Goal: Information Seeking & Learning: Learn about a topic

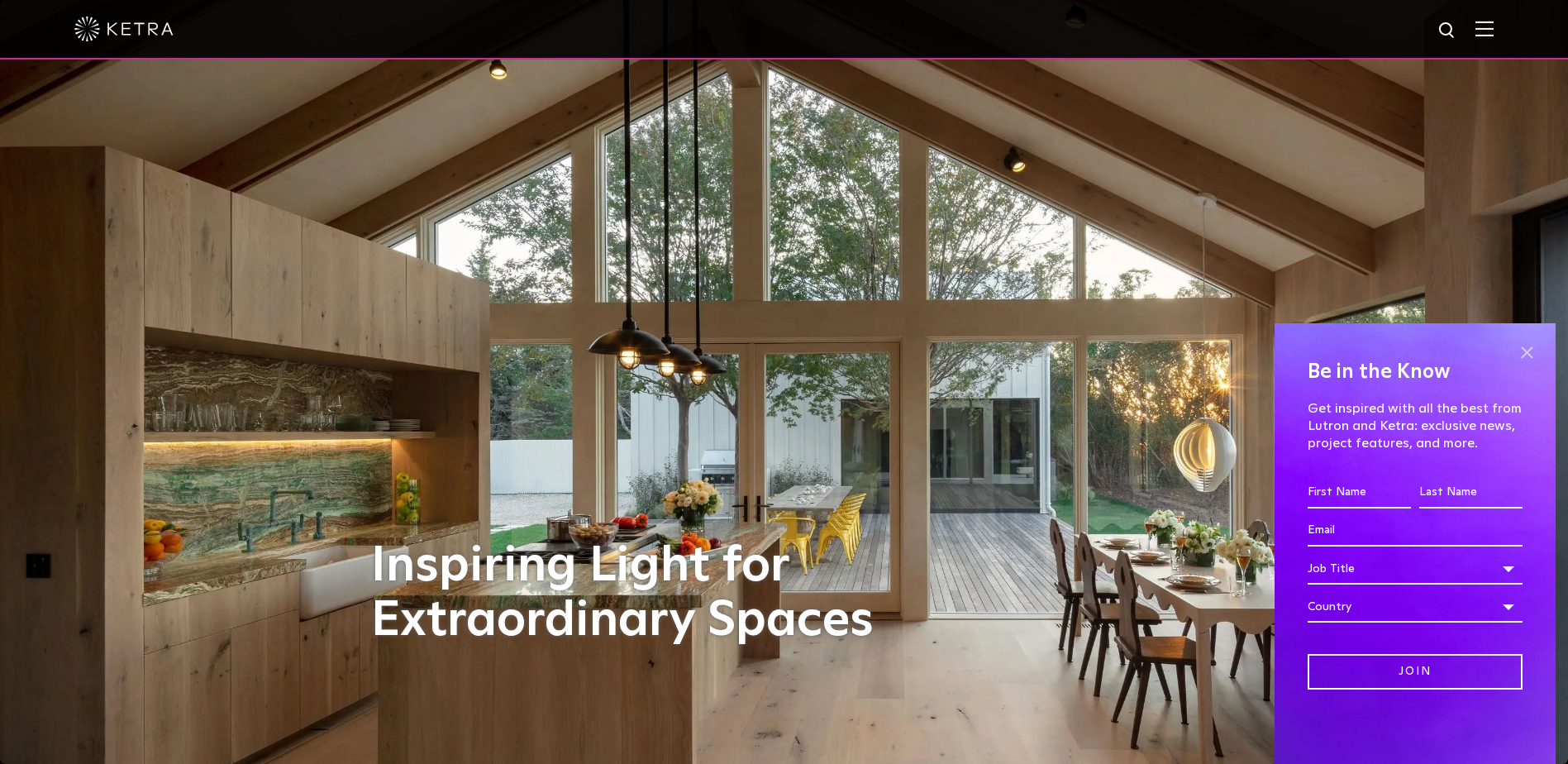
click at [1526, 342] on span at bounding box center [1527, 352] width 25 height 25
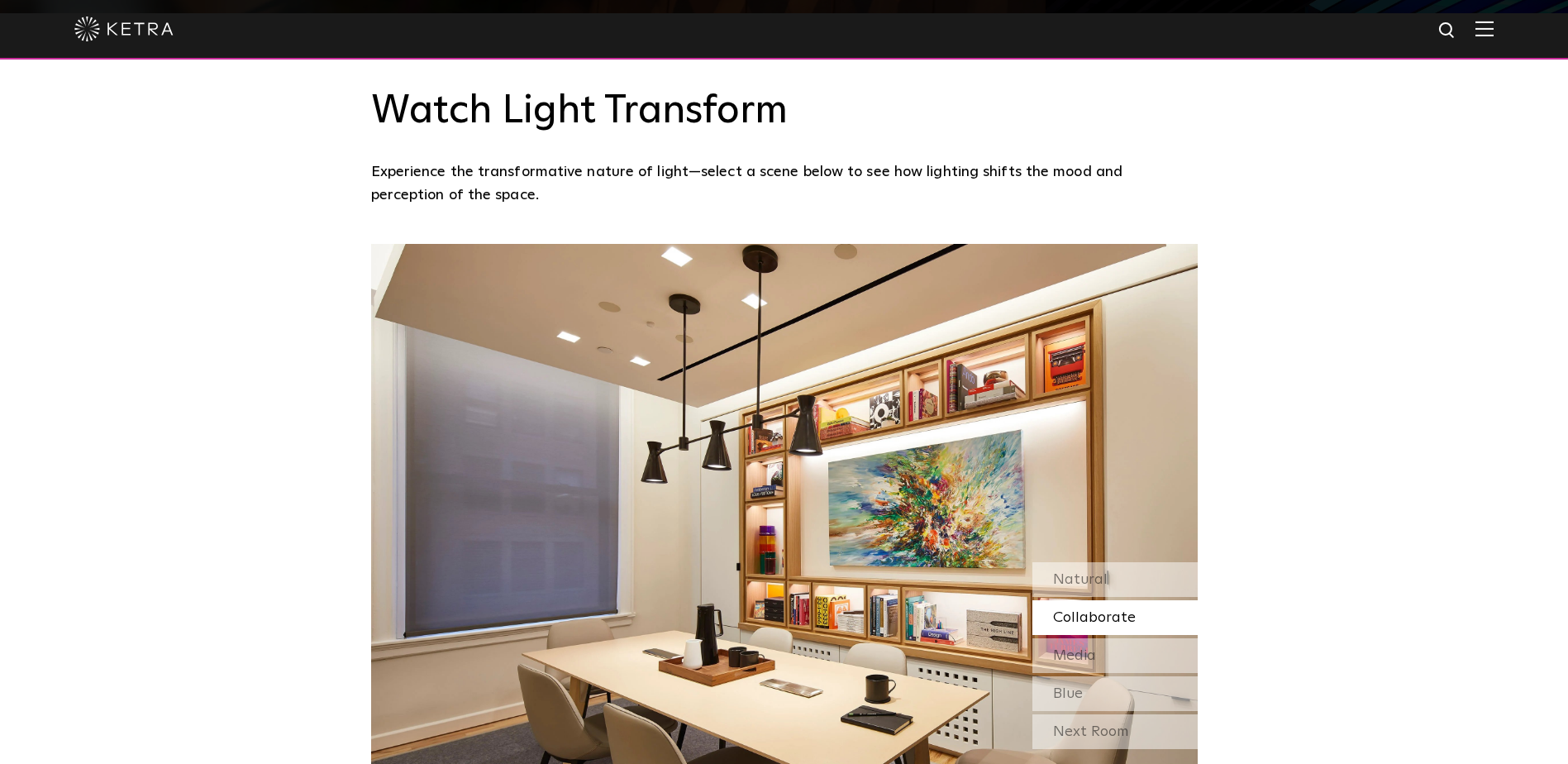
scroll to position [1489, 0]
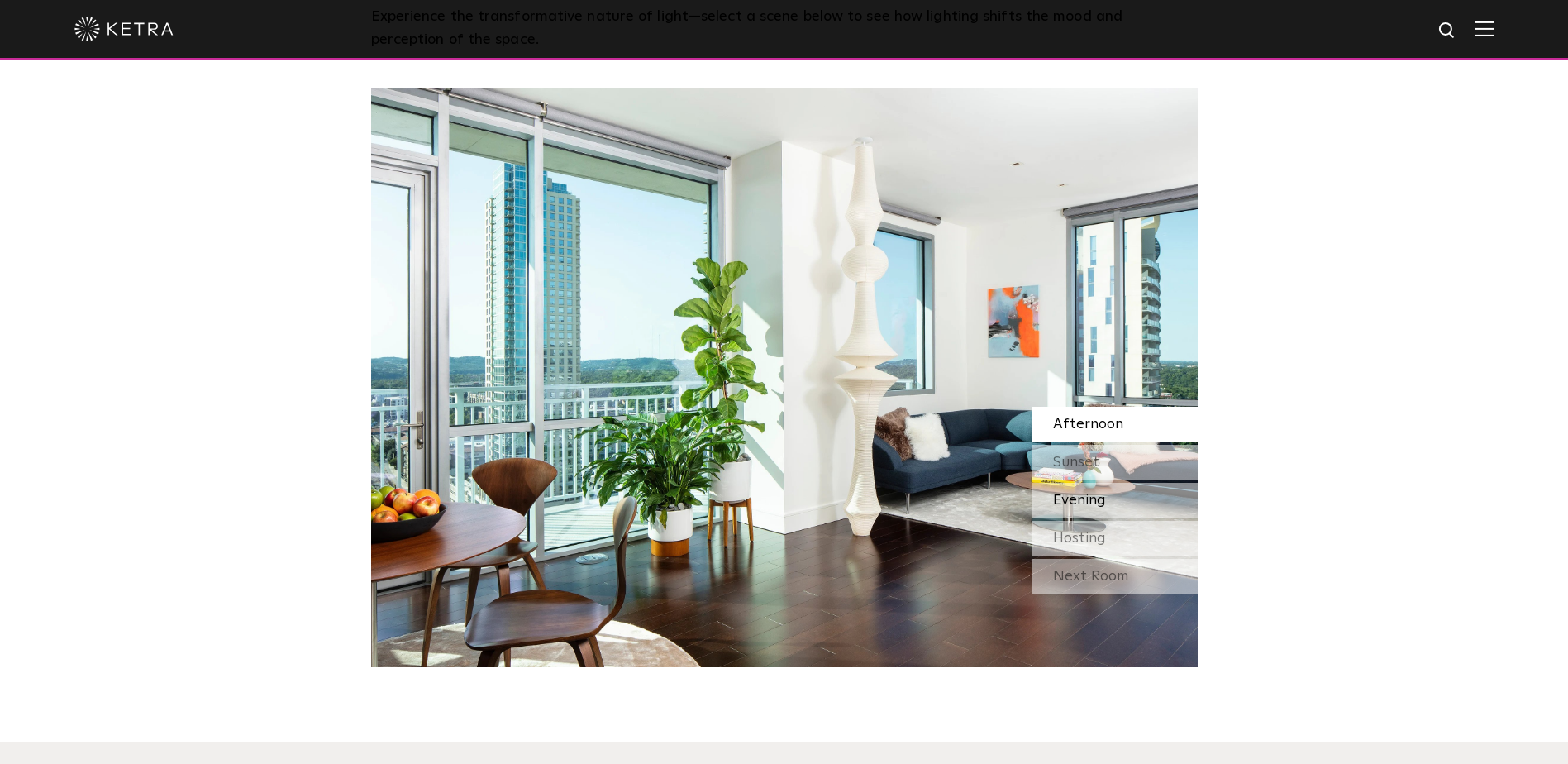
click at [1092, 496] on span "Evening" at bounding box center [1080, 501] width 53 height 15
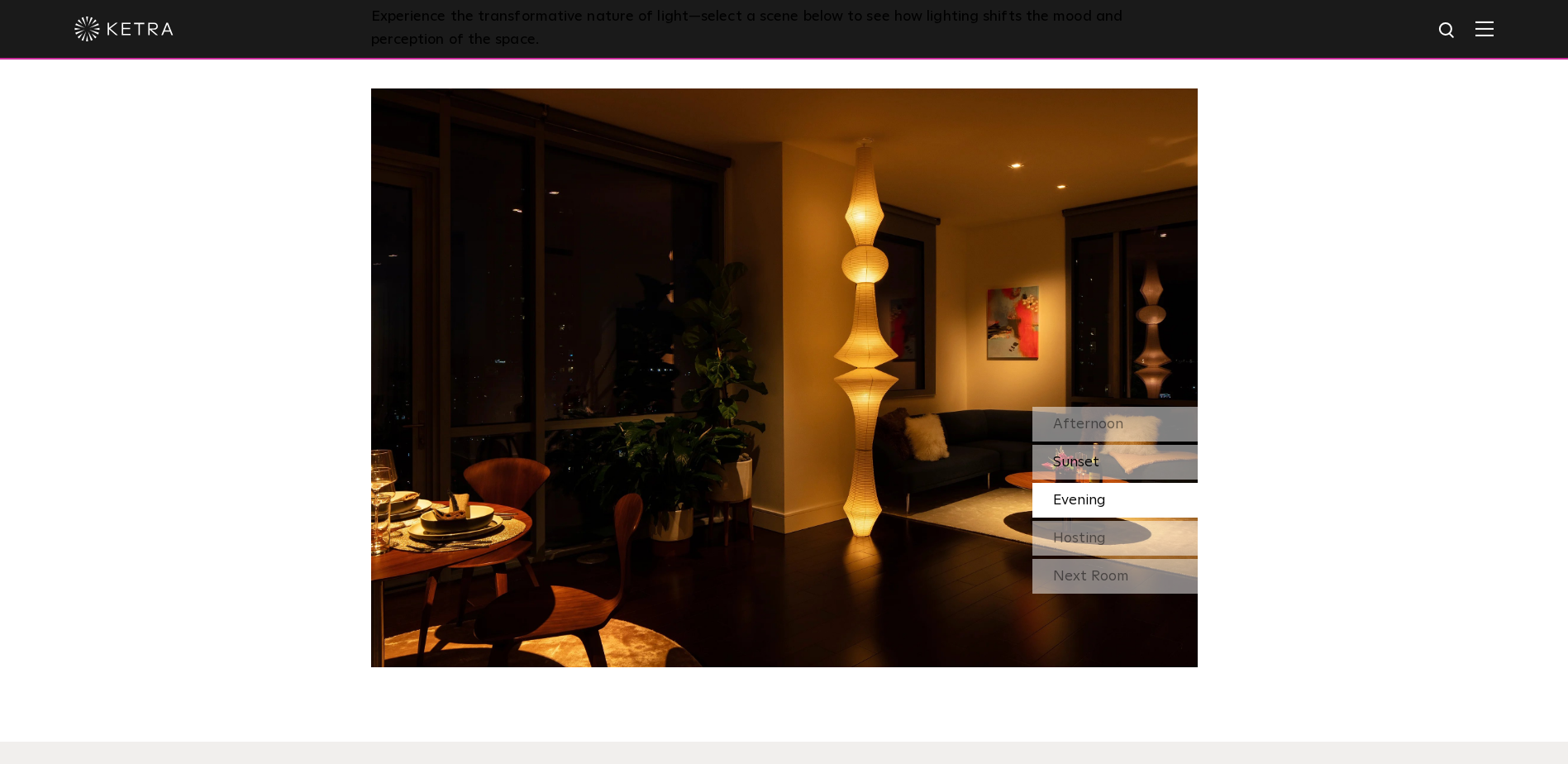
click at [1075, 466] on span "Sunset" at bounding box center [1076, 463] width 47 height 15
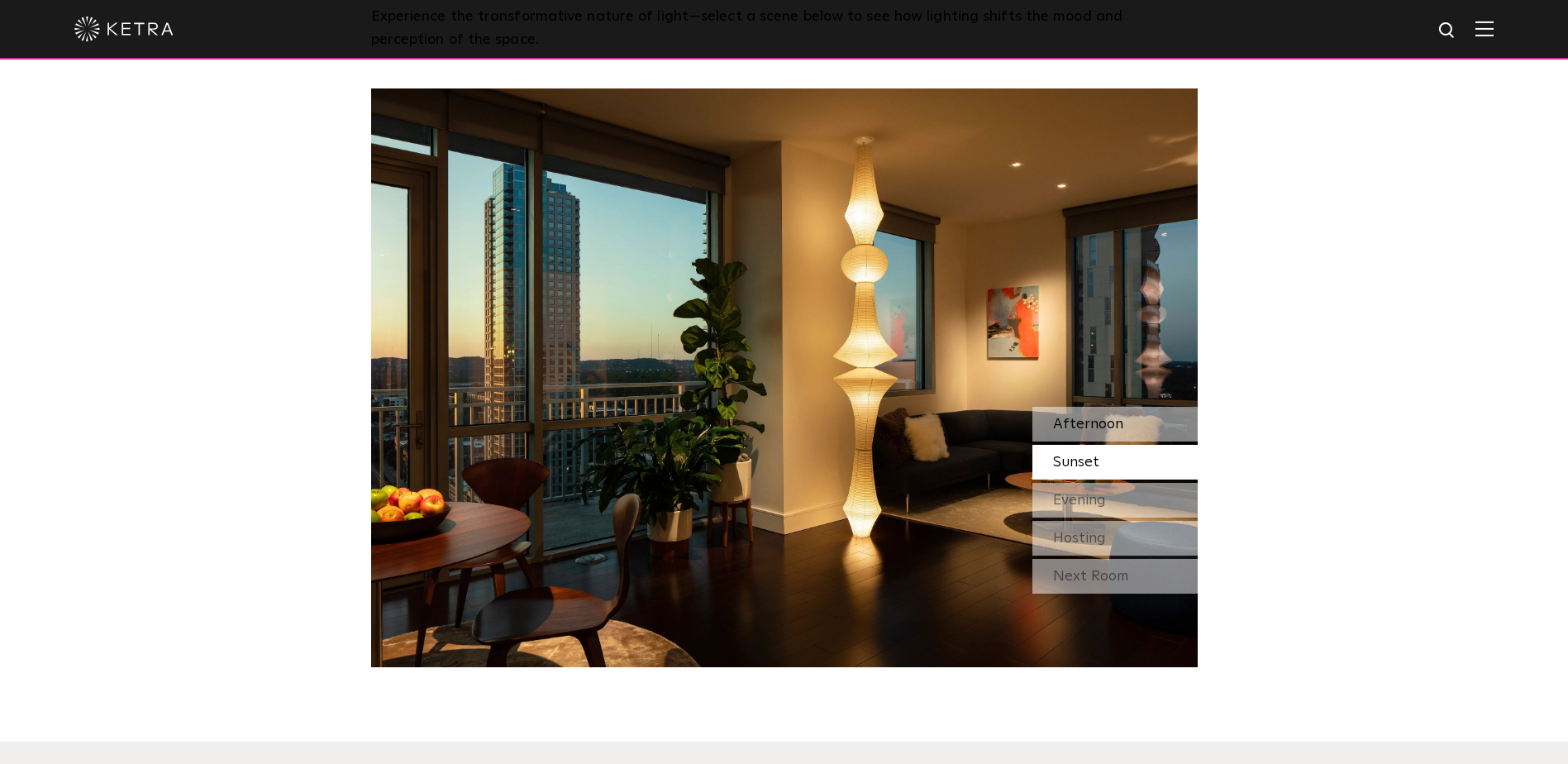
click at [1074, 425] on span "Afternoon" at bounding box center [1089, 424] width 71 height 15
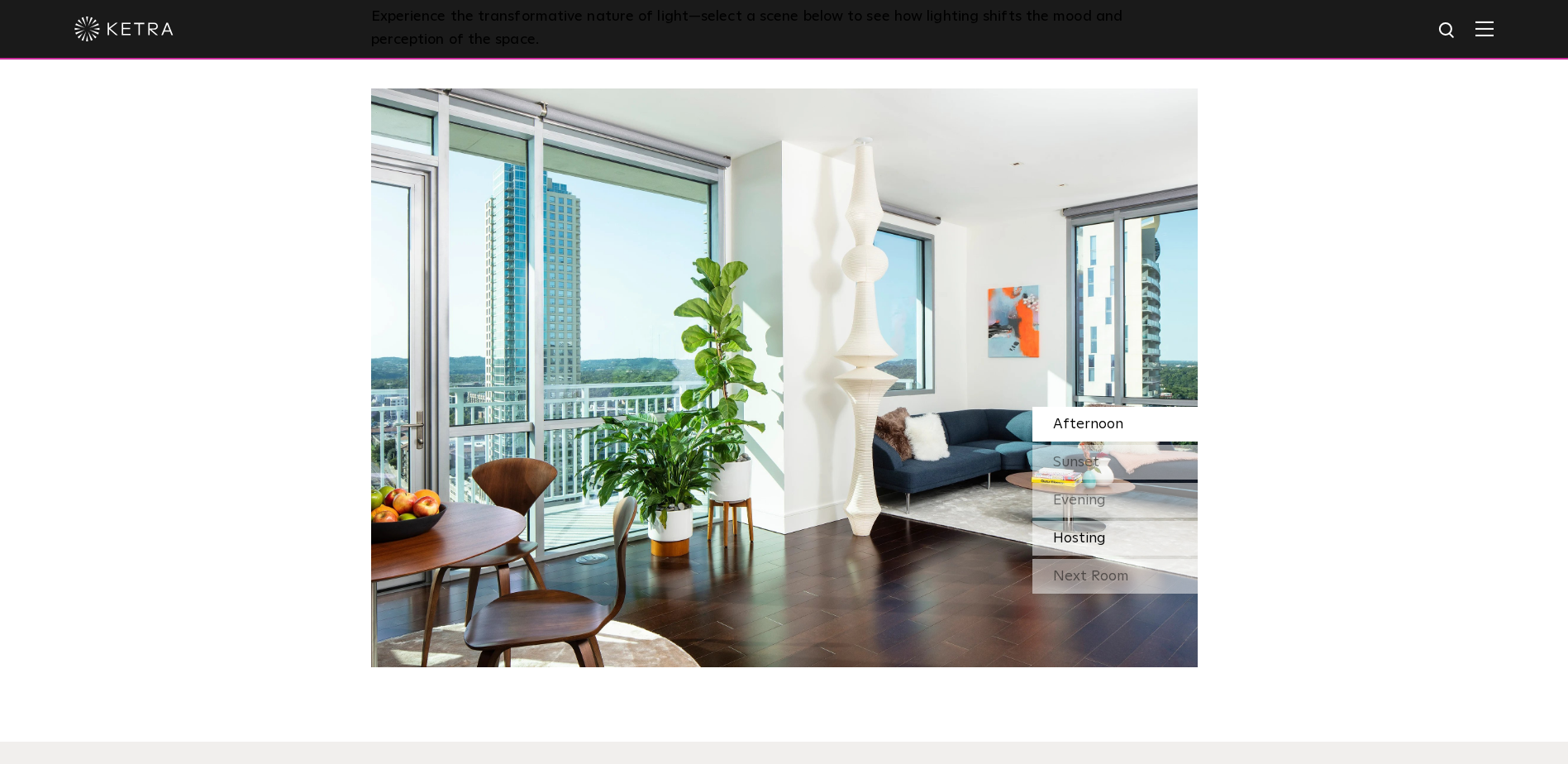
click at [1069, 537] on span "Hosting" at bounding box center [1080, 539] width 53 height 15
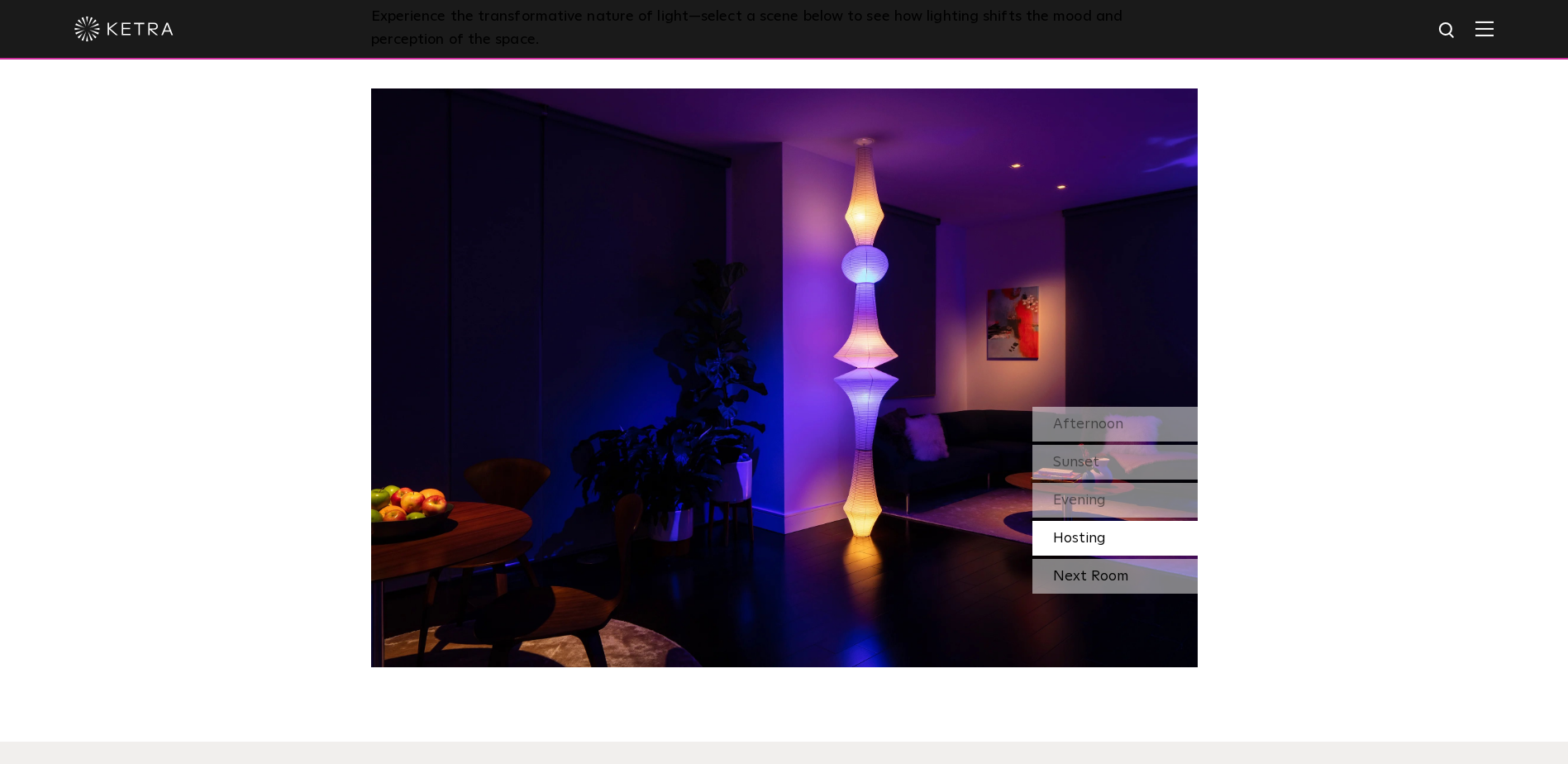
click at [1066, 585] on div "Next Room" at bounding box center [1114, 576] width 165 height 34
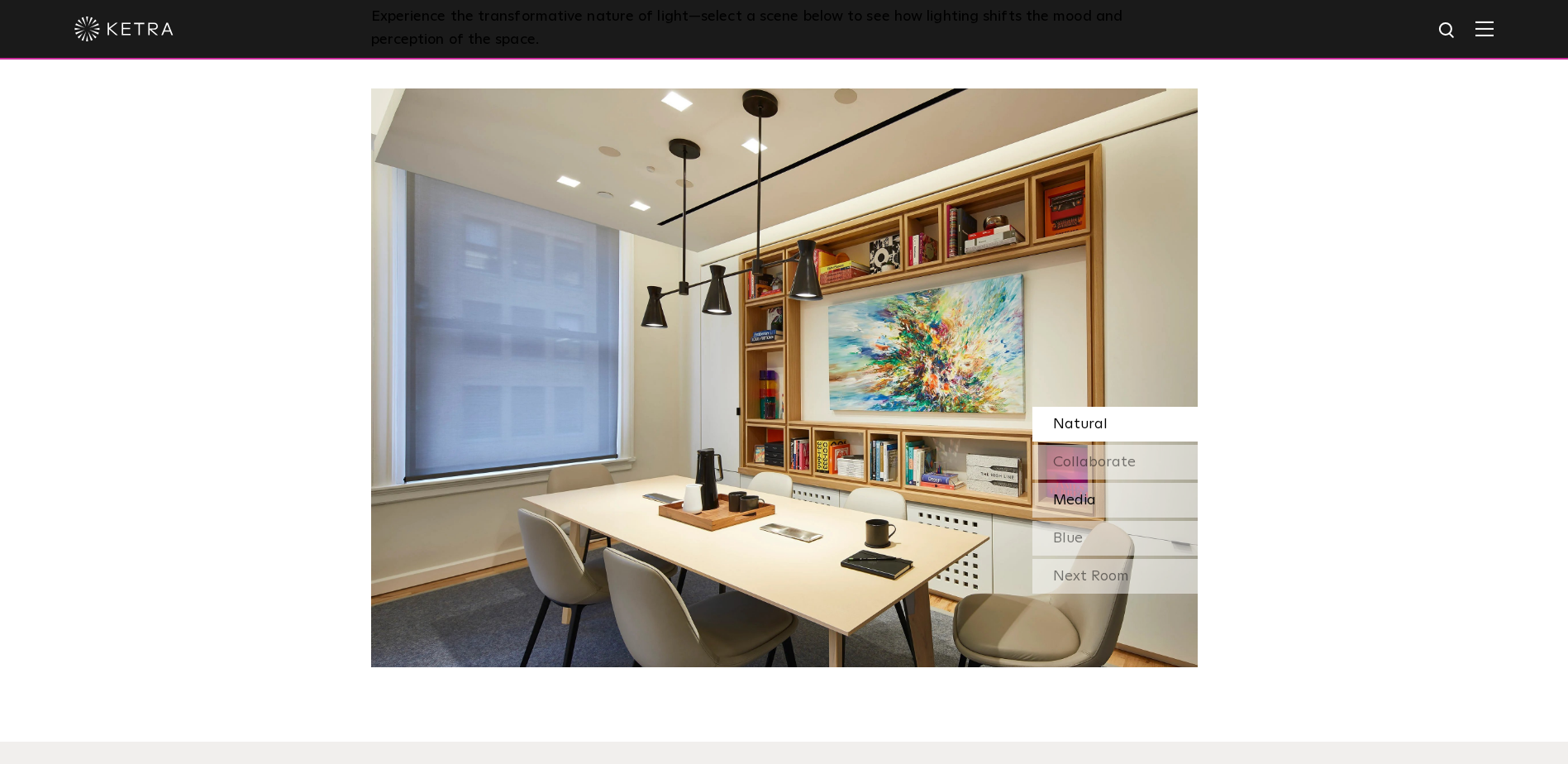
click at [1078, 493] on span "Media" at bounding box center [1074, 501] width 43 height 15
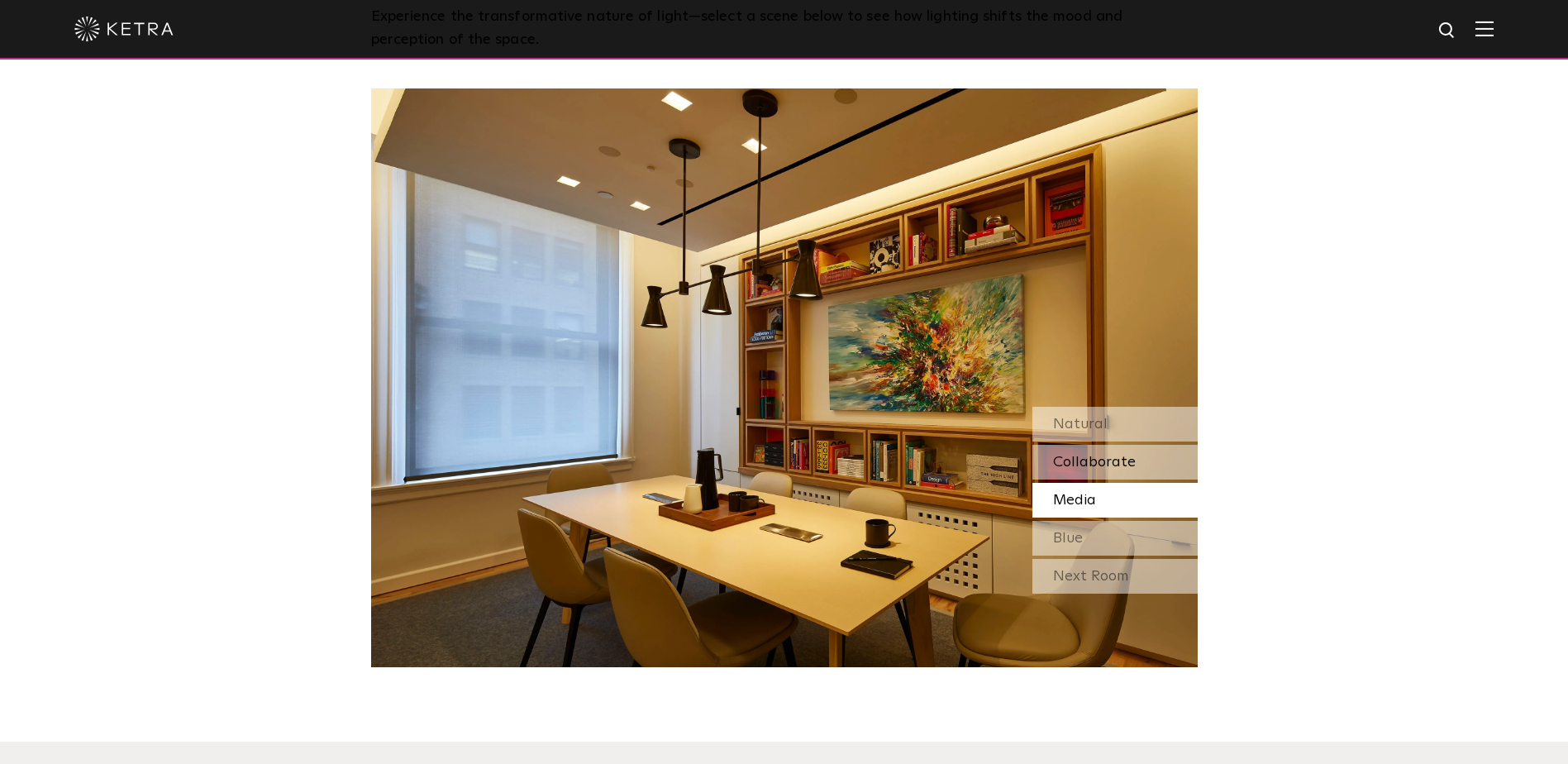
click at [1119, 460] on span "Collaborate" at bounding box center [1094, 463] width 83 height 15
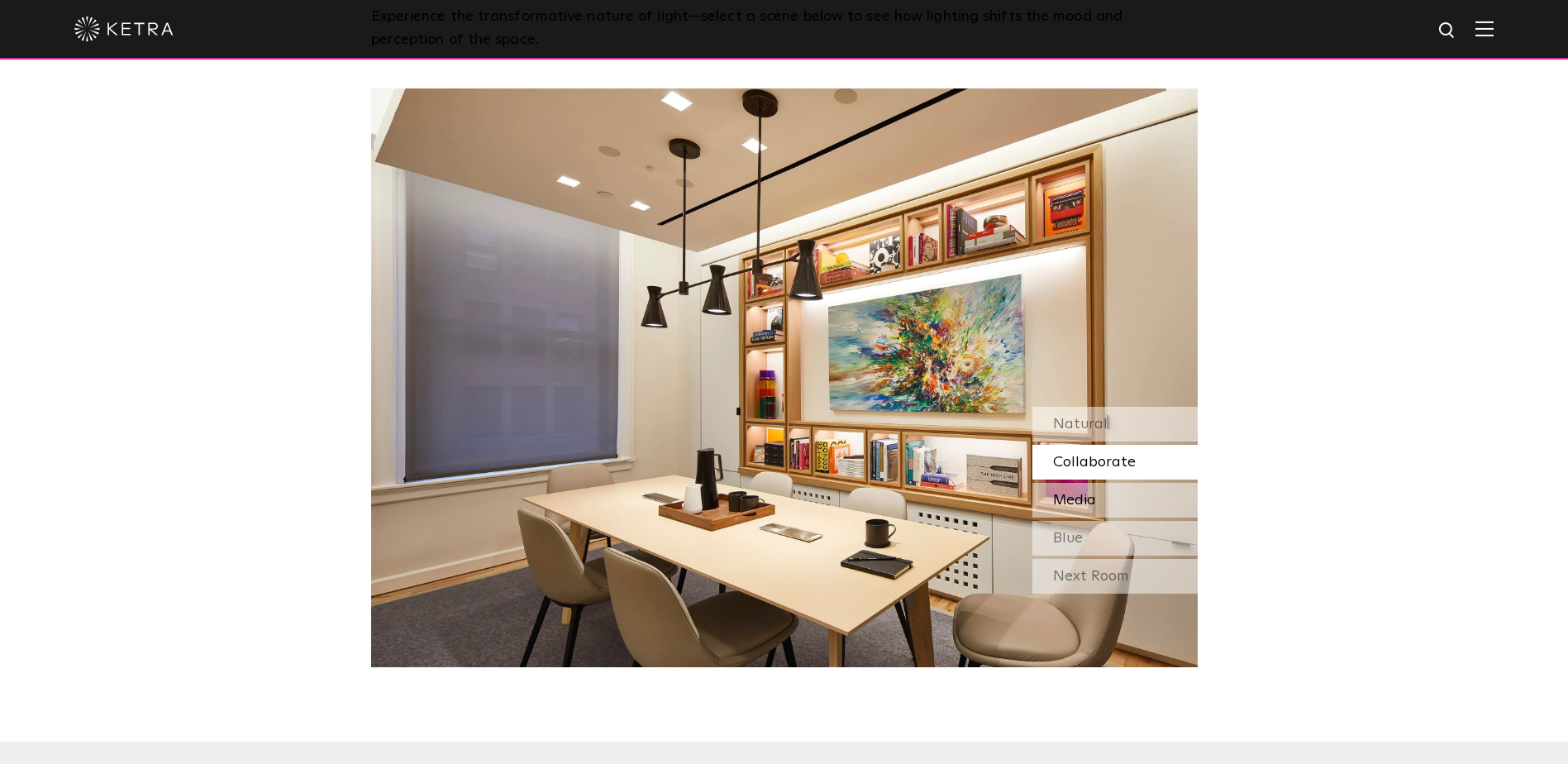
click at [1095, 502] on span "Media" at bounding box center [1074, 501] width 43 height 15
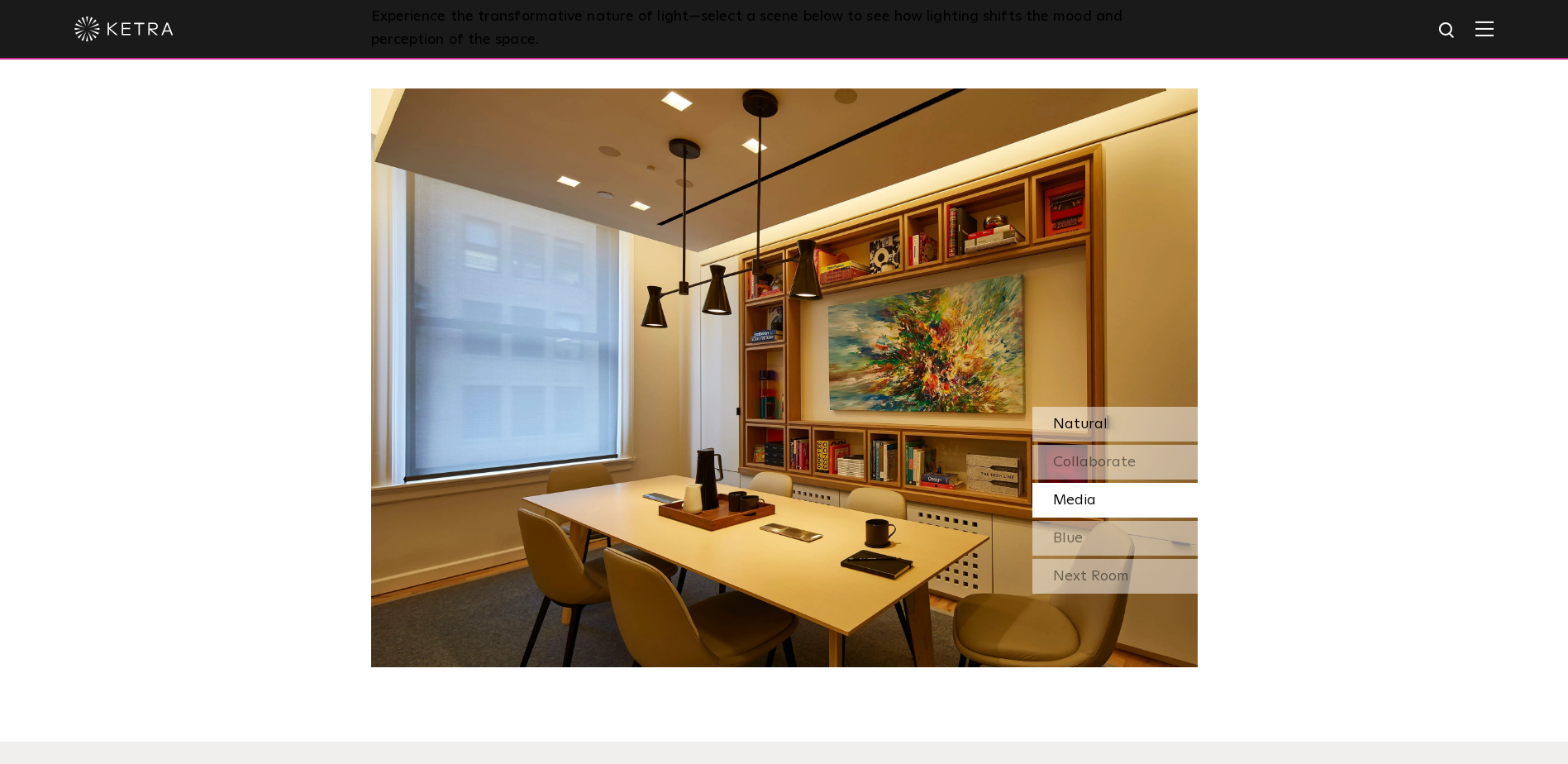
click at [1059, 426] on span "Natural" at bounding box center [1080, 424] width 54 height 15
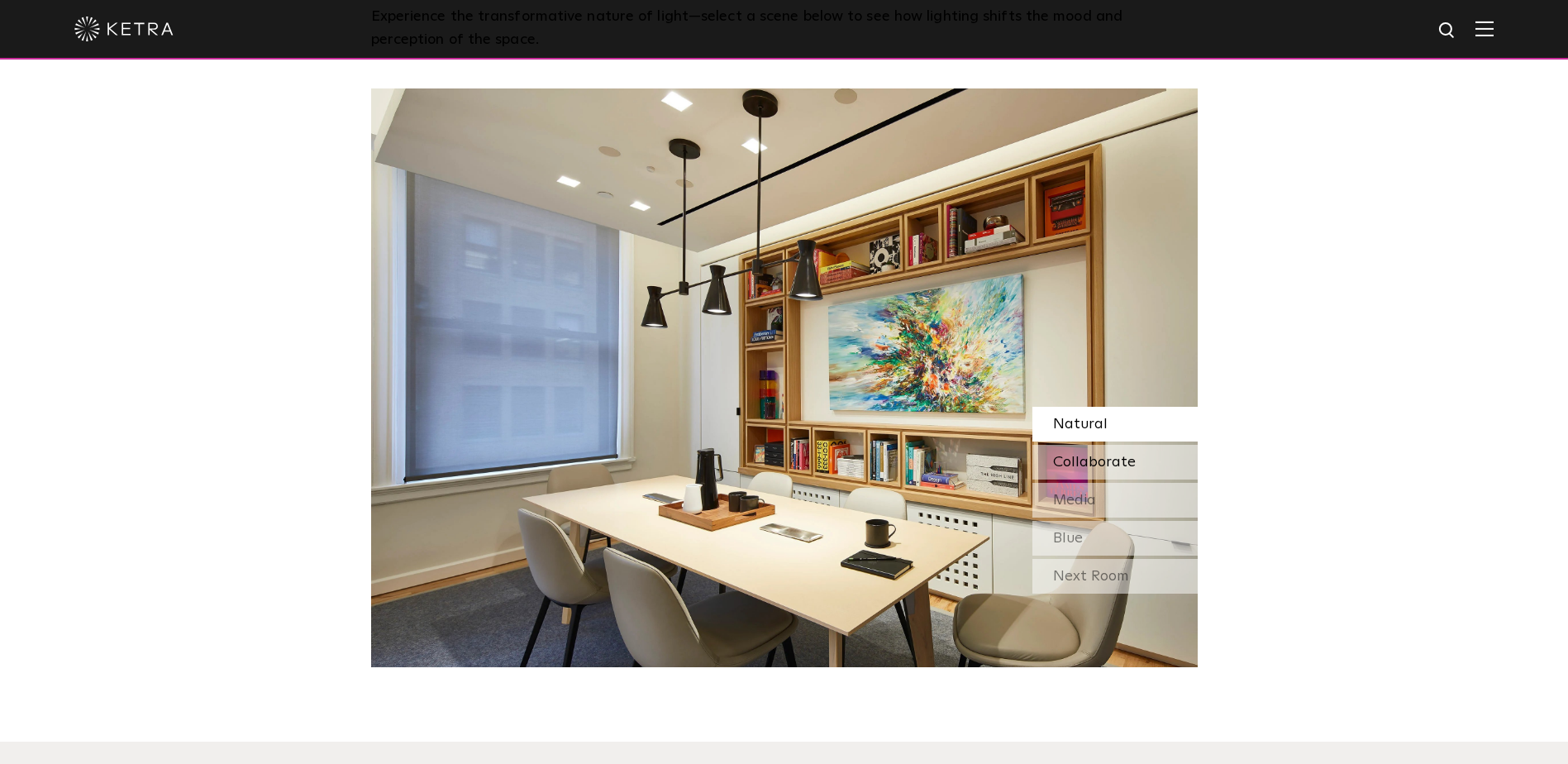
click at [1069, 458] on span "Collaborate" at bounding box center [1094, 463] width 83 height 15
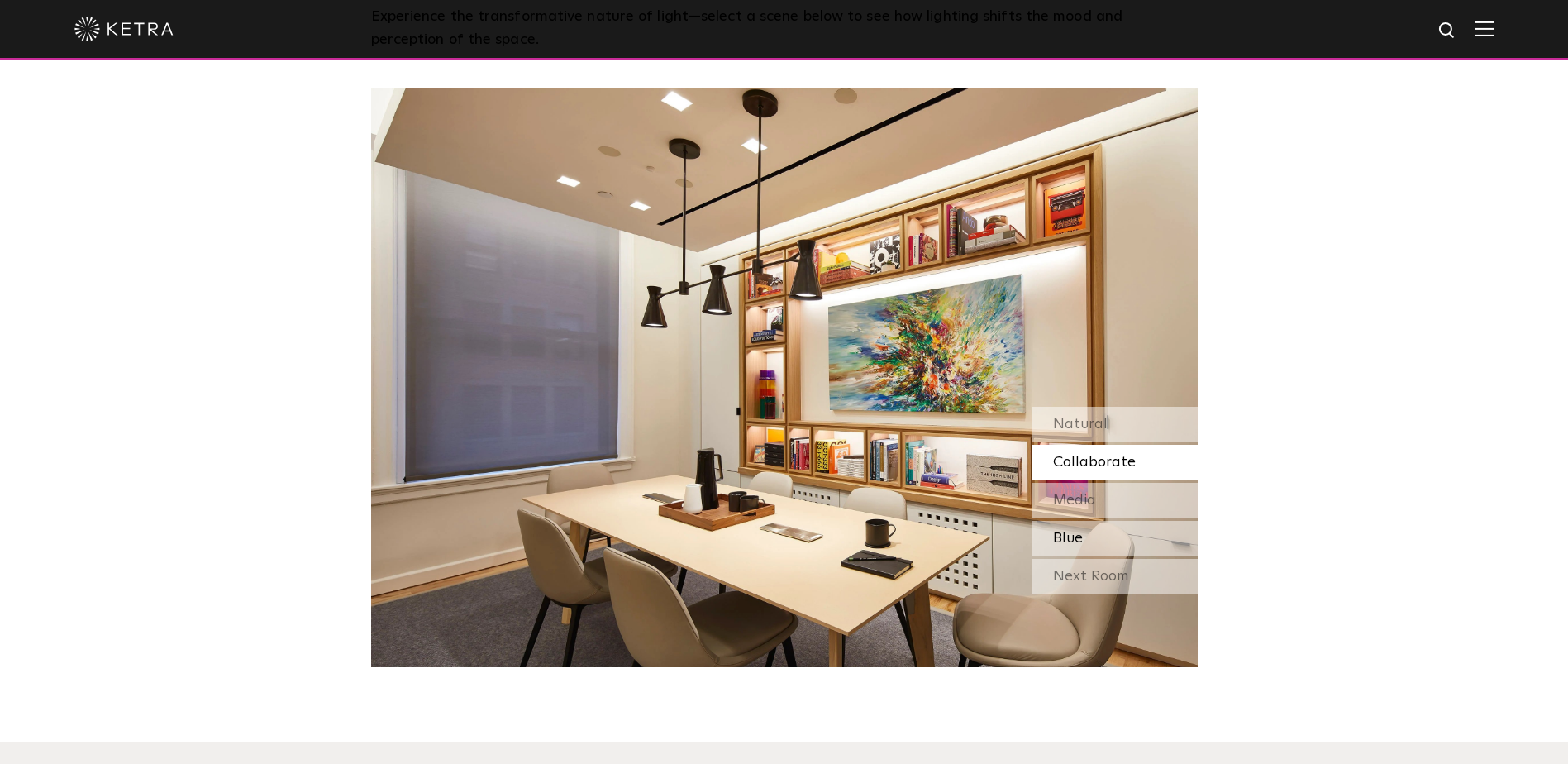
click at [1102, 539] on div "Blue" at bounding box center [1114, 538] width 165 height 34
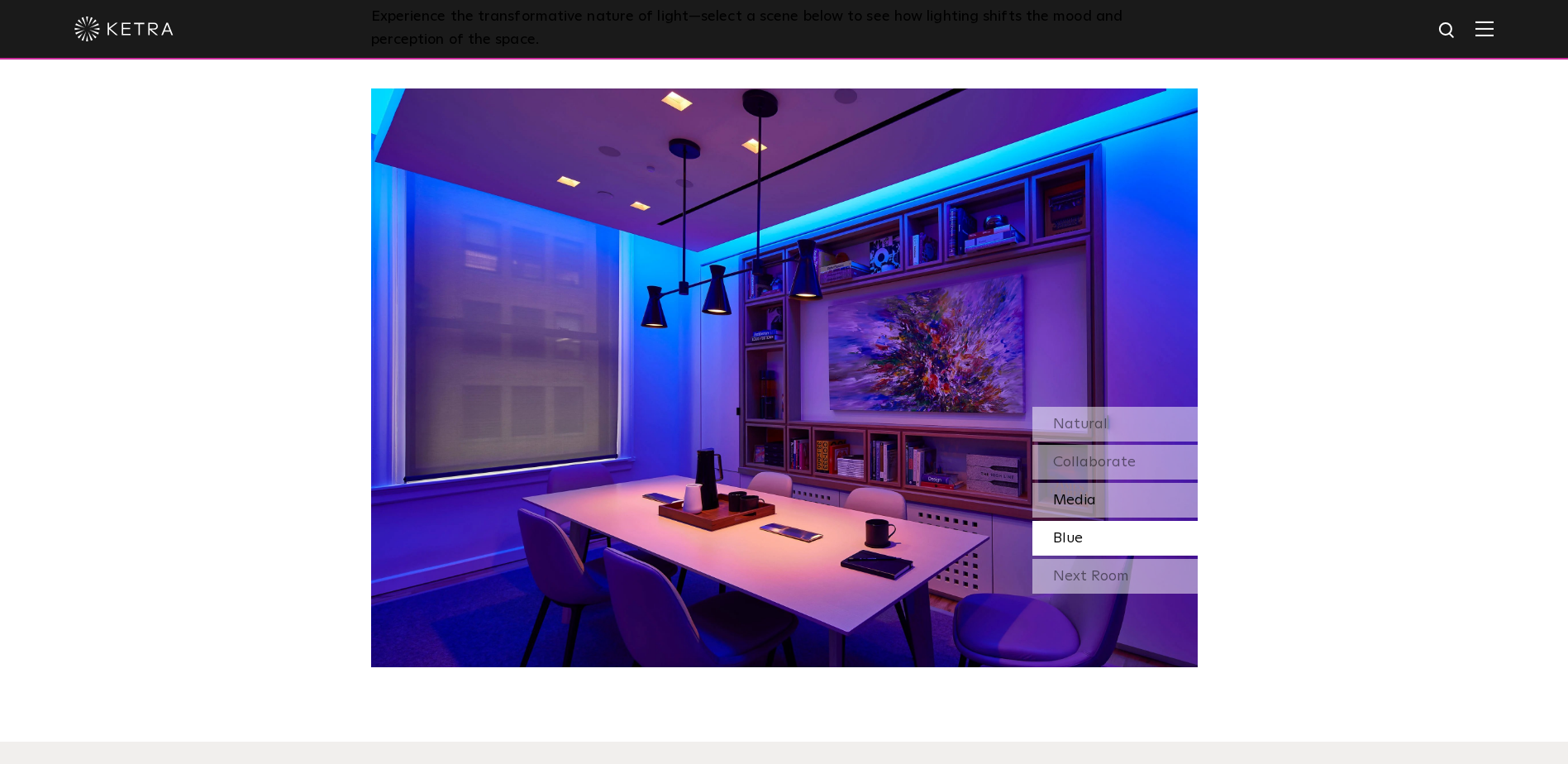
click at [1096, 503] on div "Media" at bounding box center [1114, 500] width 165 height 34
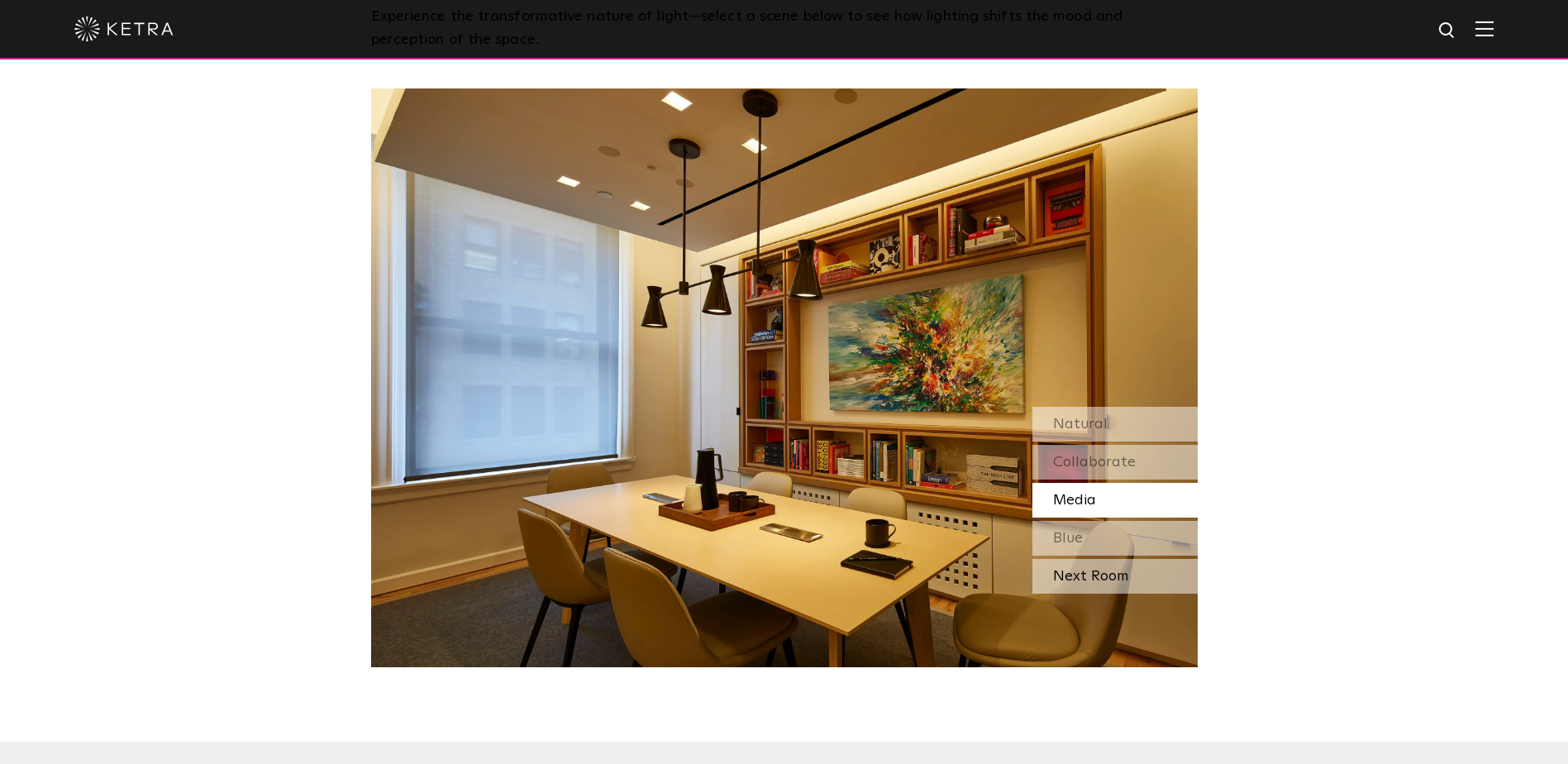
click at [1091, 570] on div "Next Room" at bounding box center [1114, 576] width 165 height 34
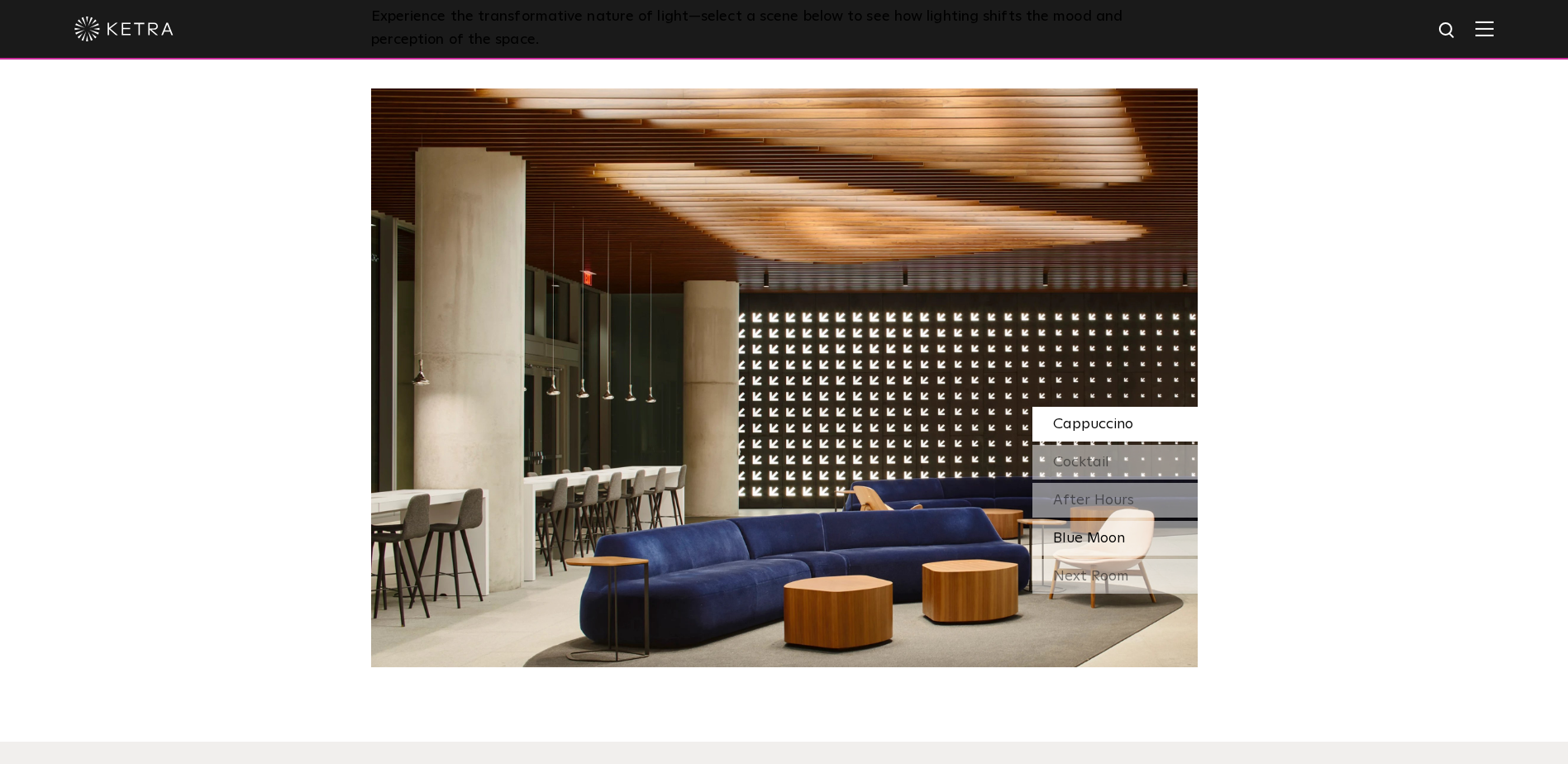
click at [1087, 538] on span "Blue Moon" at bounding box center [1089, 539] width 71 height 15
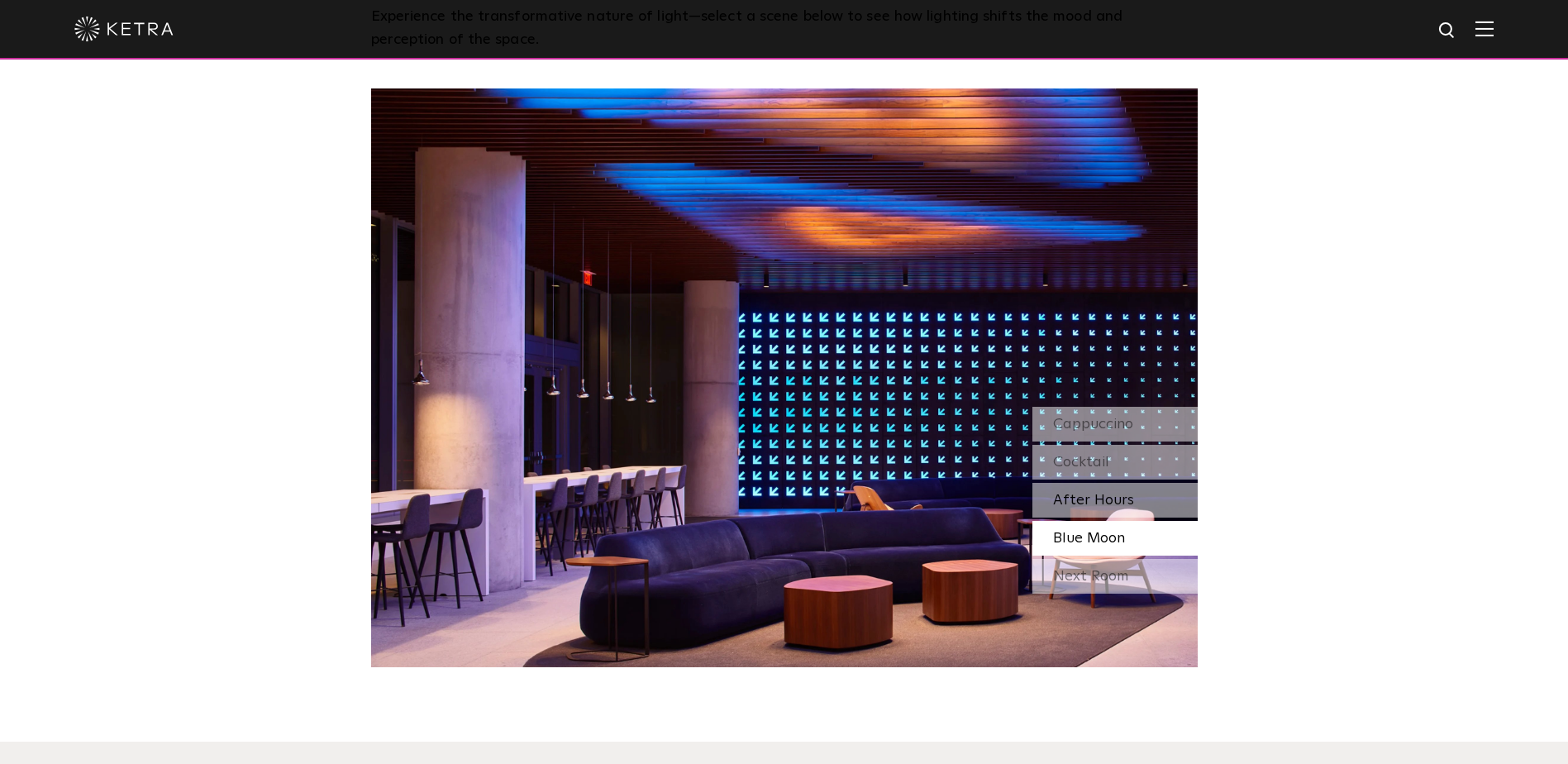
click at [1102, 502] on span "After Hours" at bounding box center [1093, 501] width 81 height 15
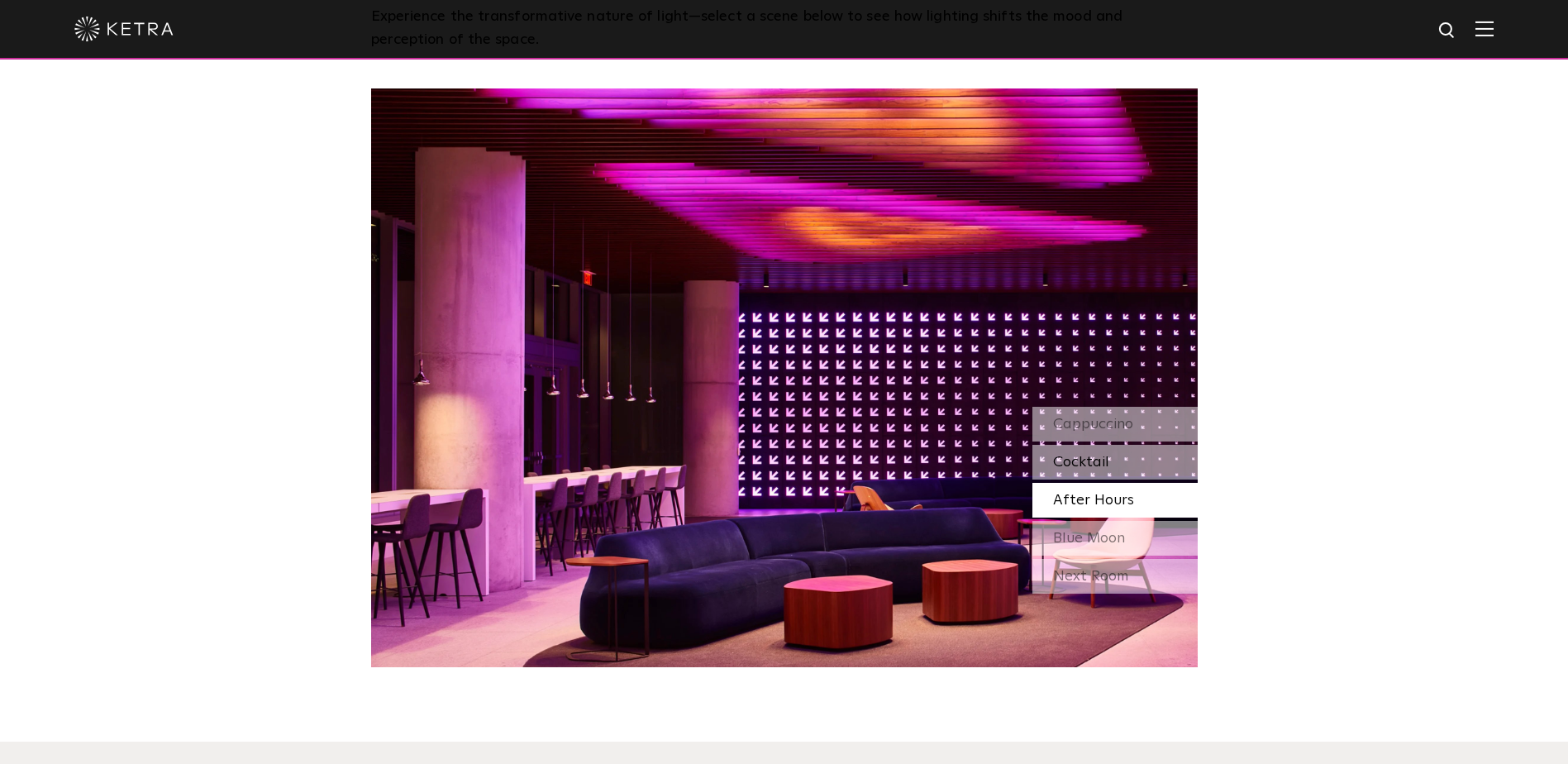
click at [1082, 465] on span "Cocktail" at bounding box center [1081, 463] width 56 height 15
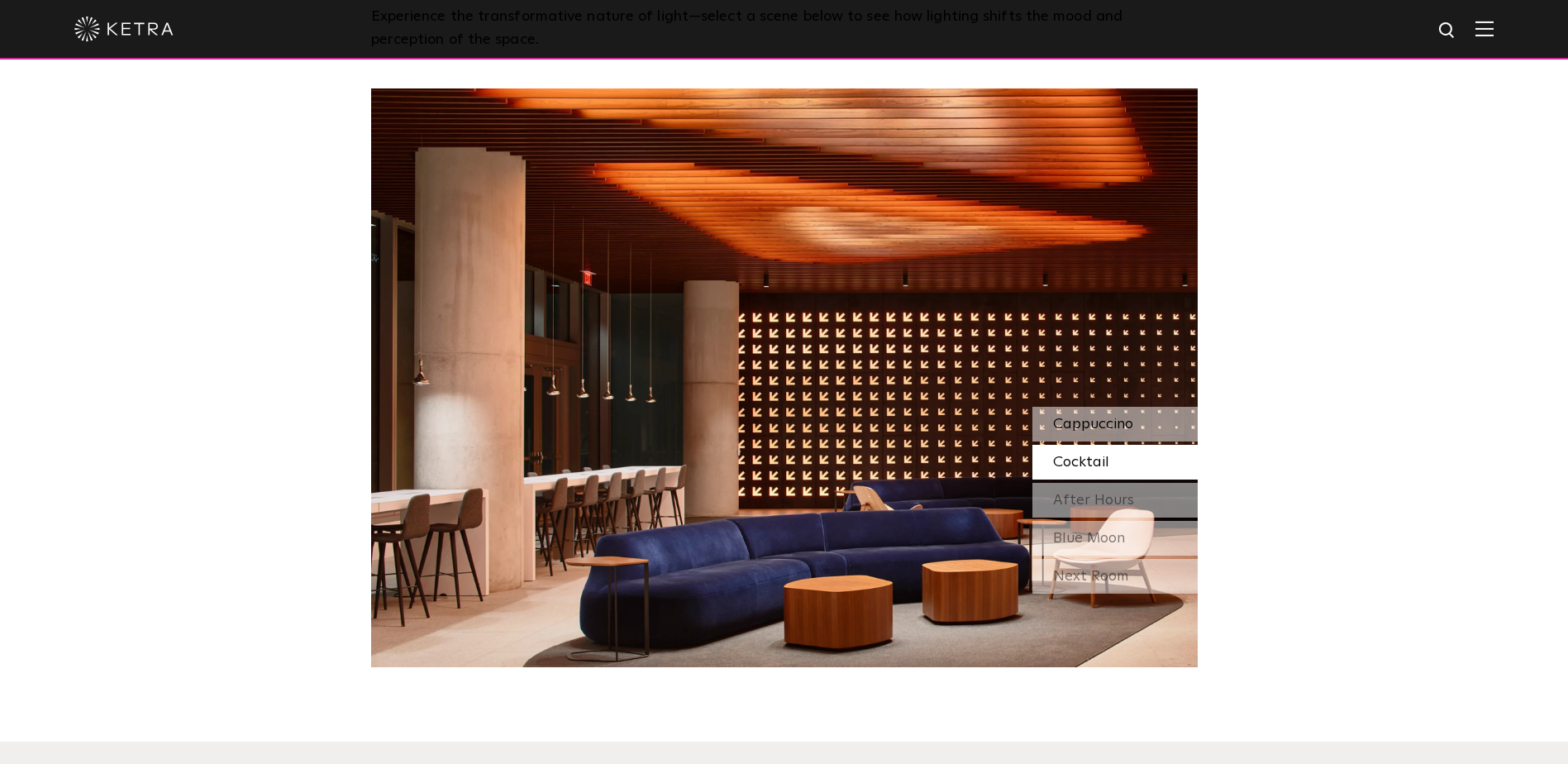
click at [1084, 421] on span "Cappuccino" at bounding box center [1093, 424] width 80 height 15
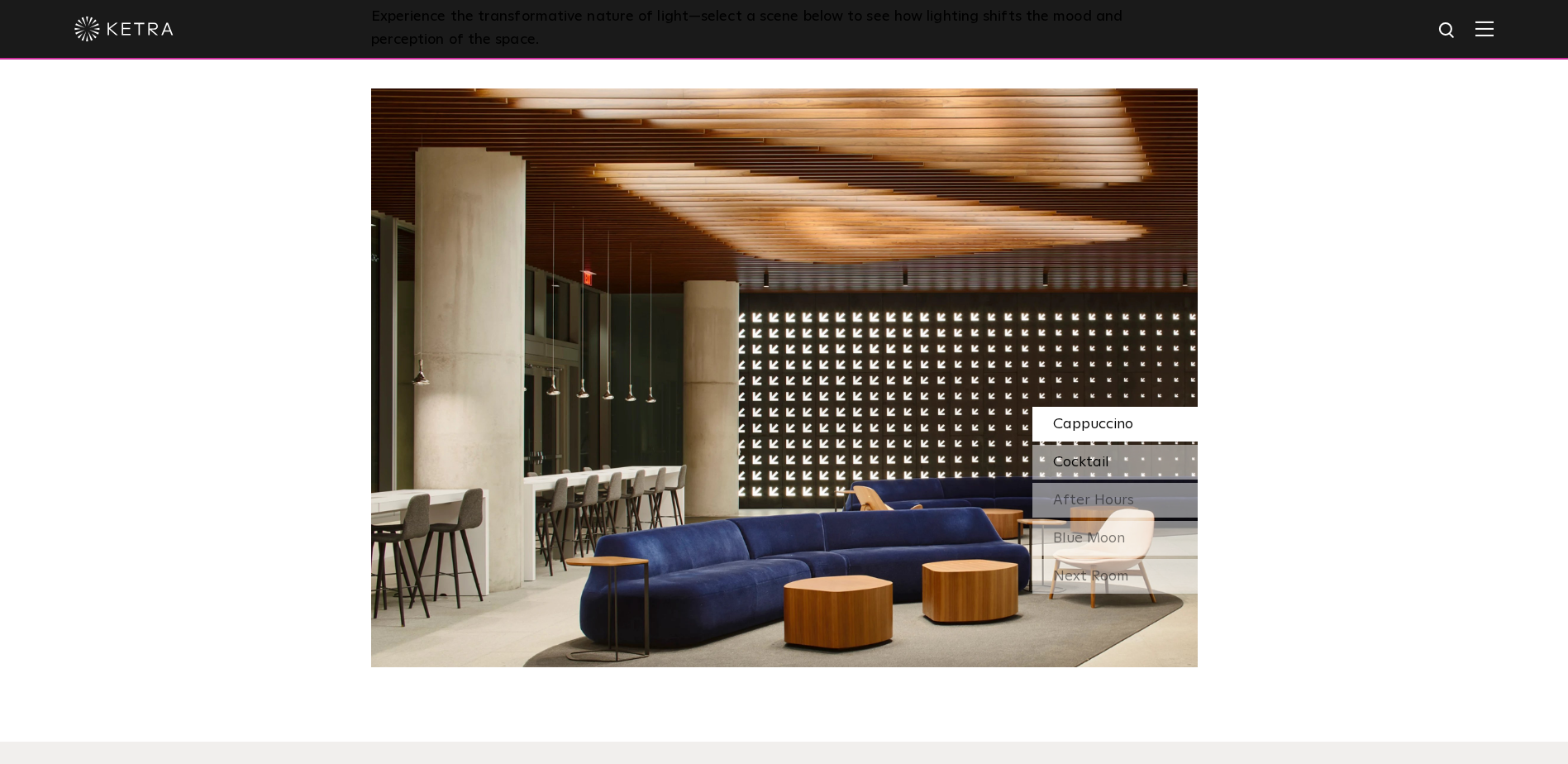
click at [1108, 465] on span "Cocktail" at bounding box center [1081, 463] width 56 height 15
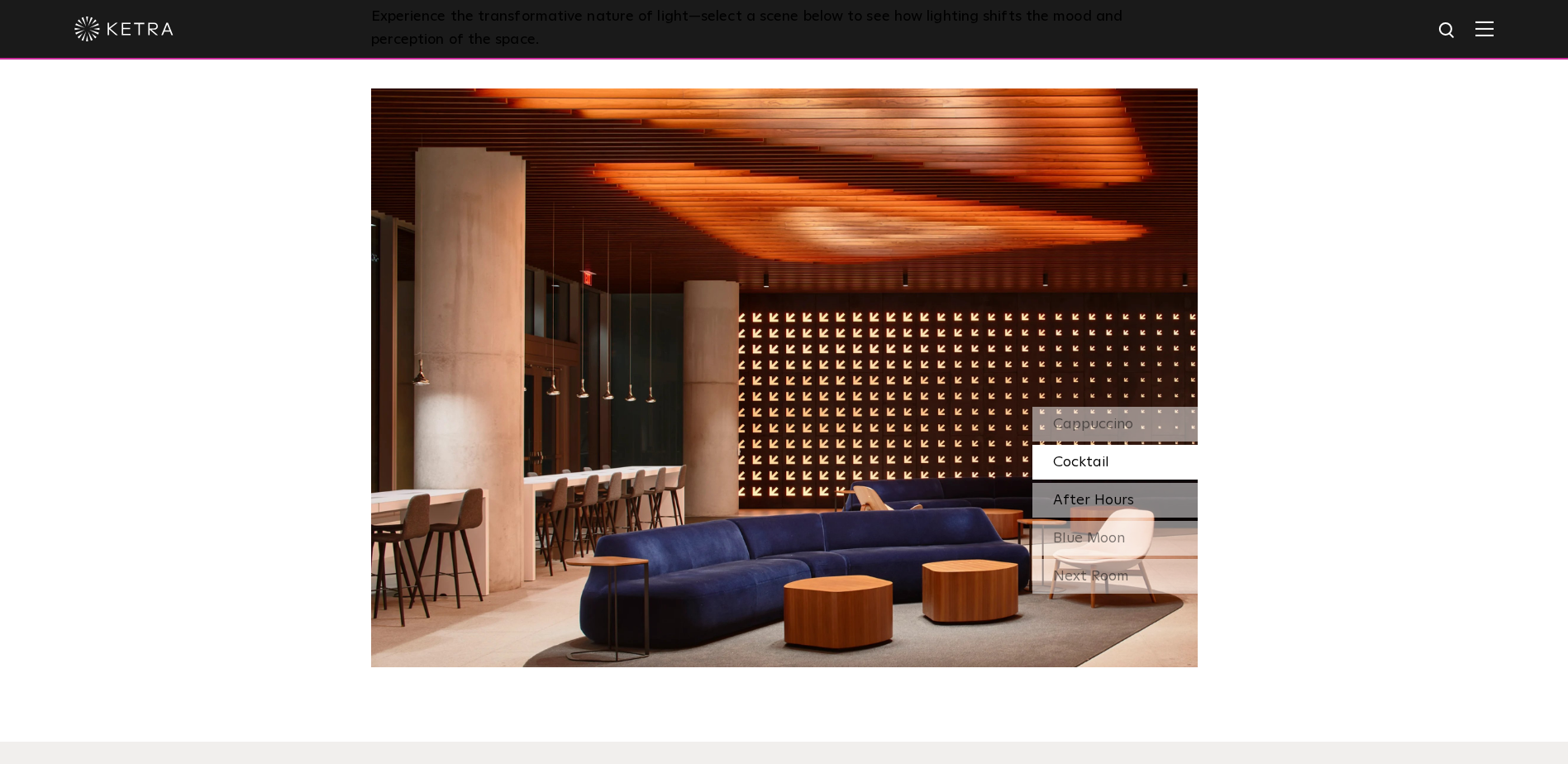
click at [1094, 498] on span "After Hours" at bounding box center [1093, 501] width 81 height 15
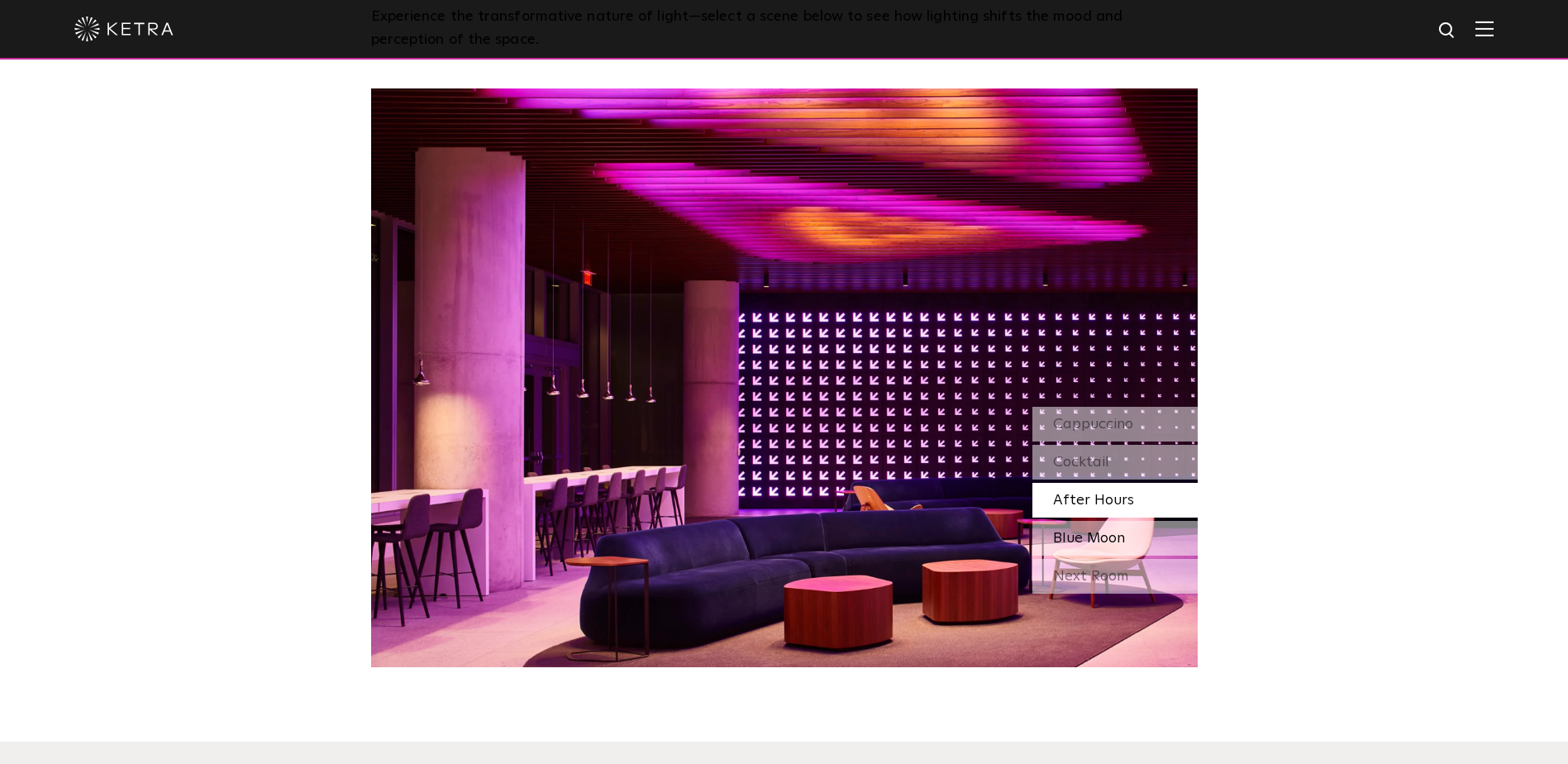
click at [1092, 539] on span "Blue Moon" at bounding box center [1089, 539] width 71 height 15
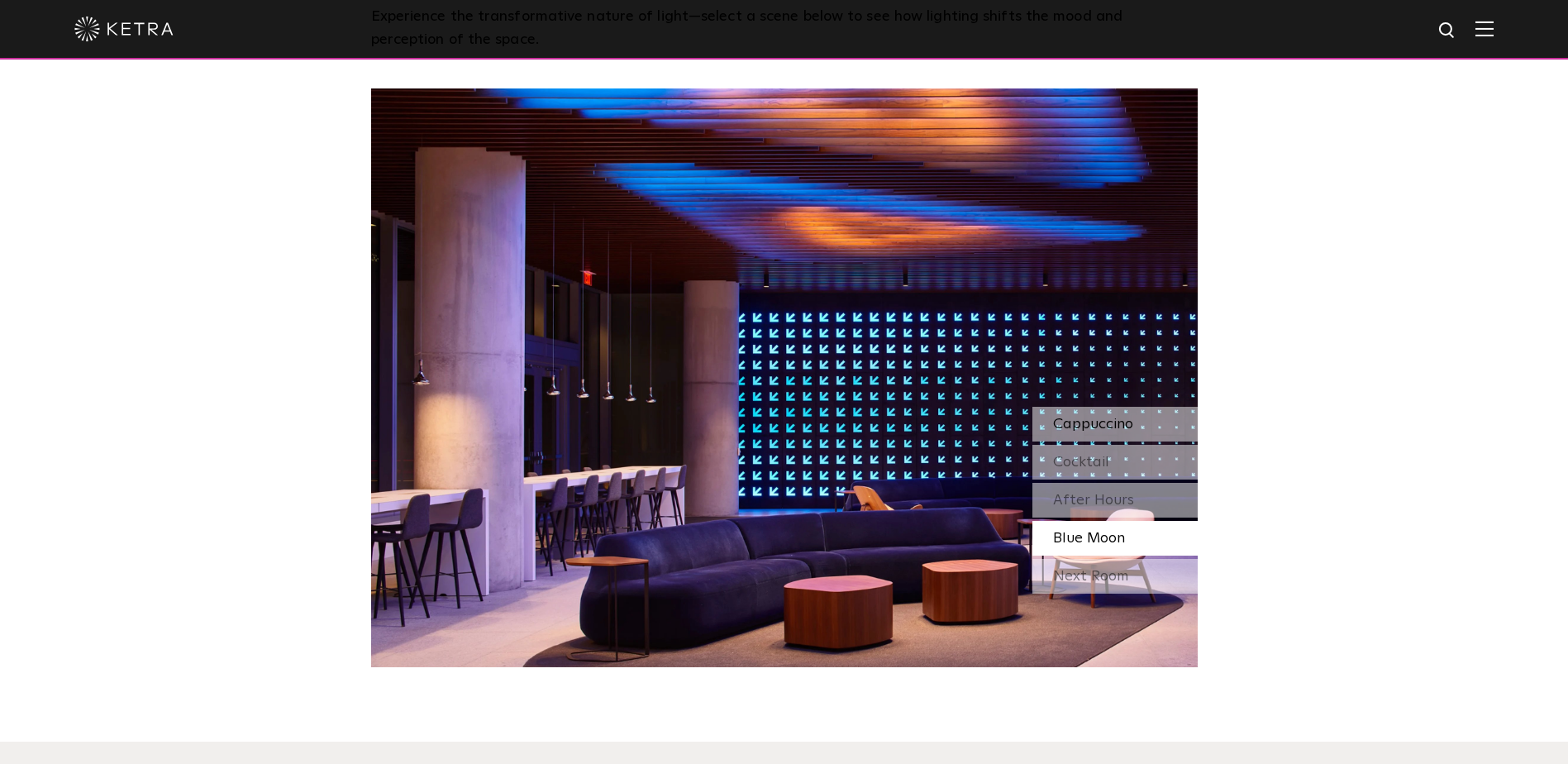
click at [1089, 425] on span "Cappuccino" at bounding box center [1093, 424] width 80 height 15
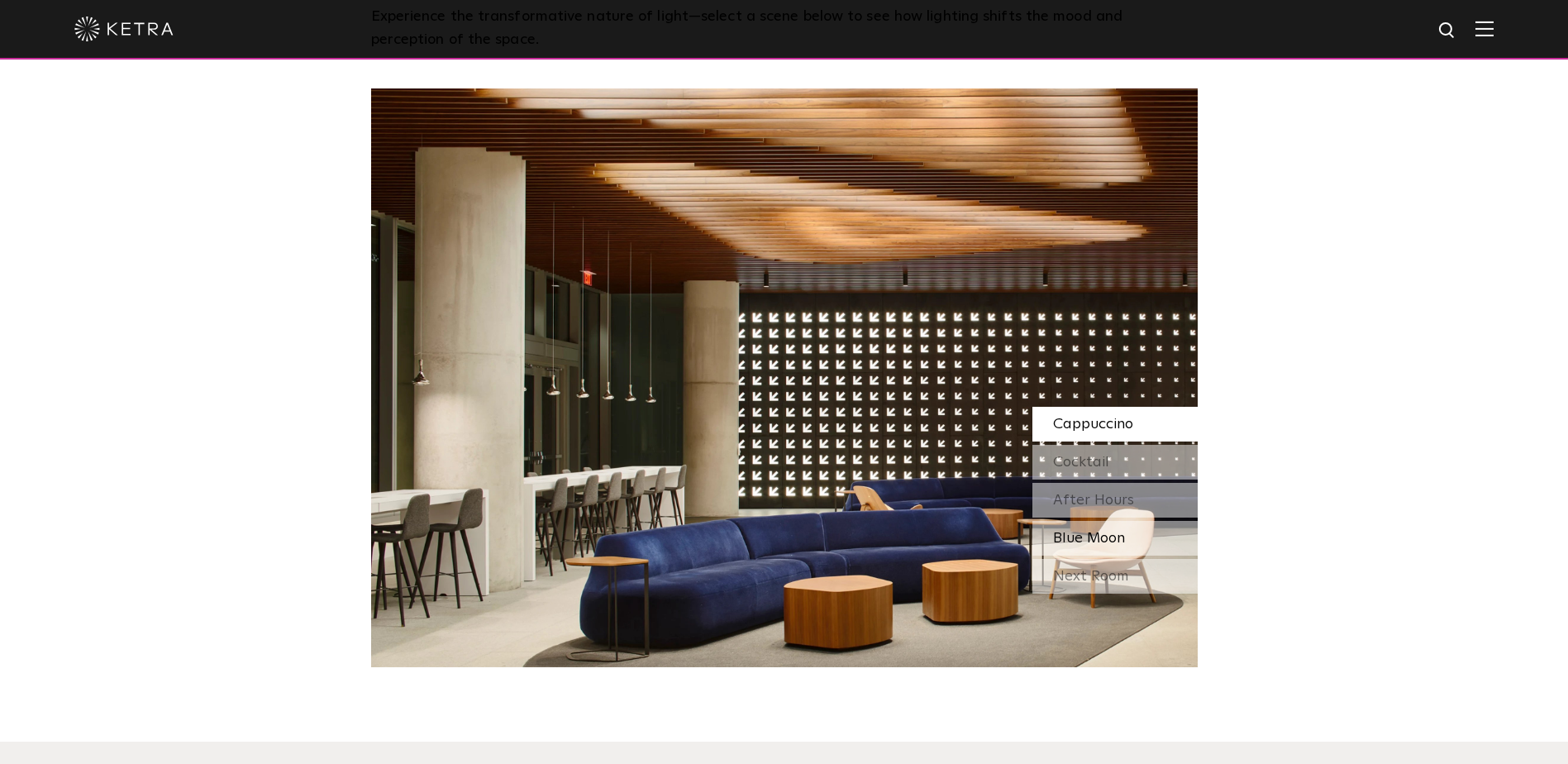
click at [1084, 542] on span "Blue Moon" at bounding box center [1089, 539] width 71 height 15
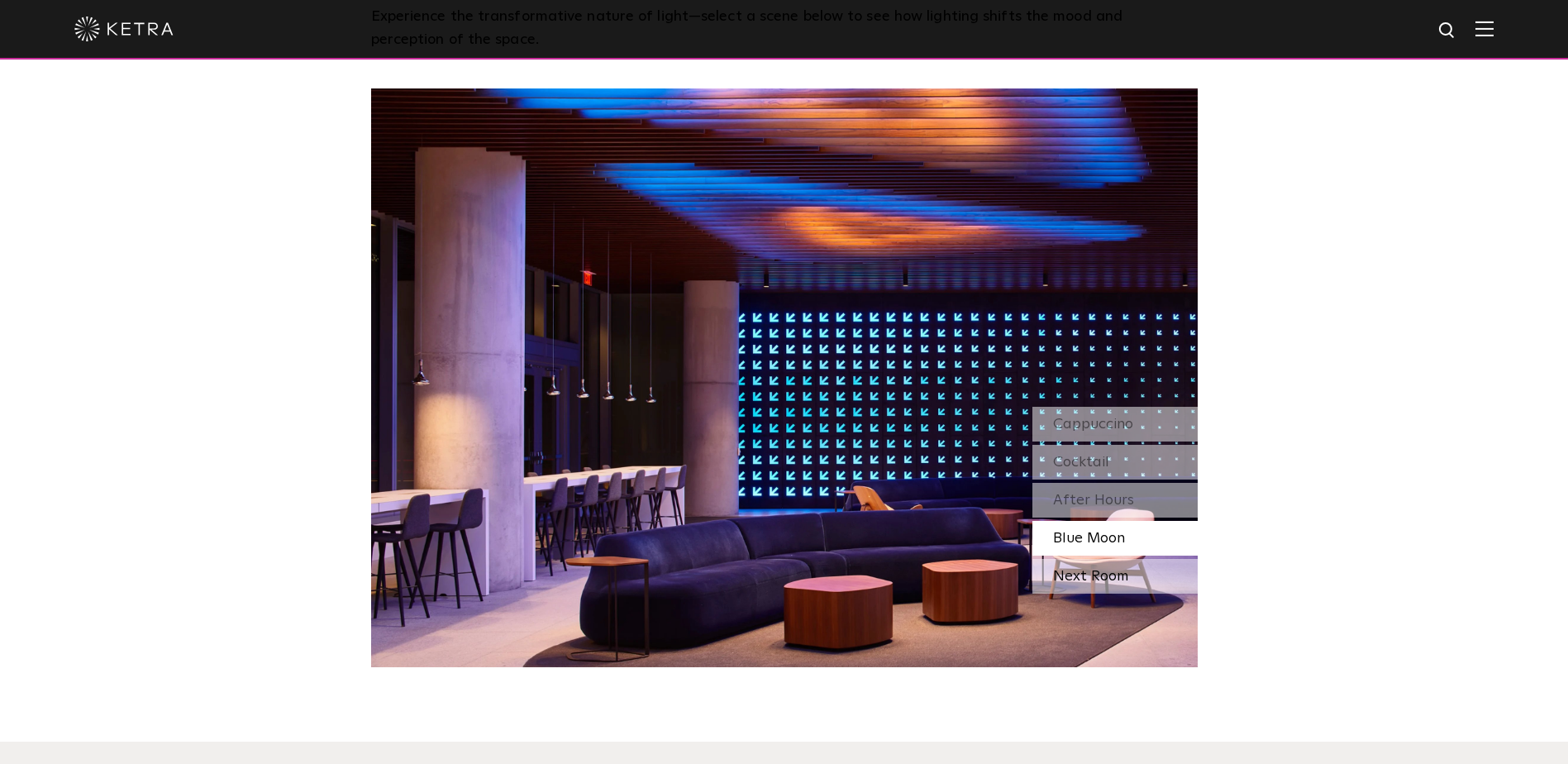
click at [1083, 571] on div "Next Room" at bounding box center [1114, 576] width 165 height 34
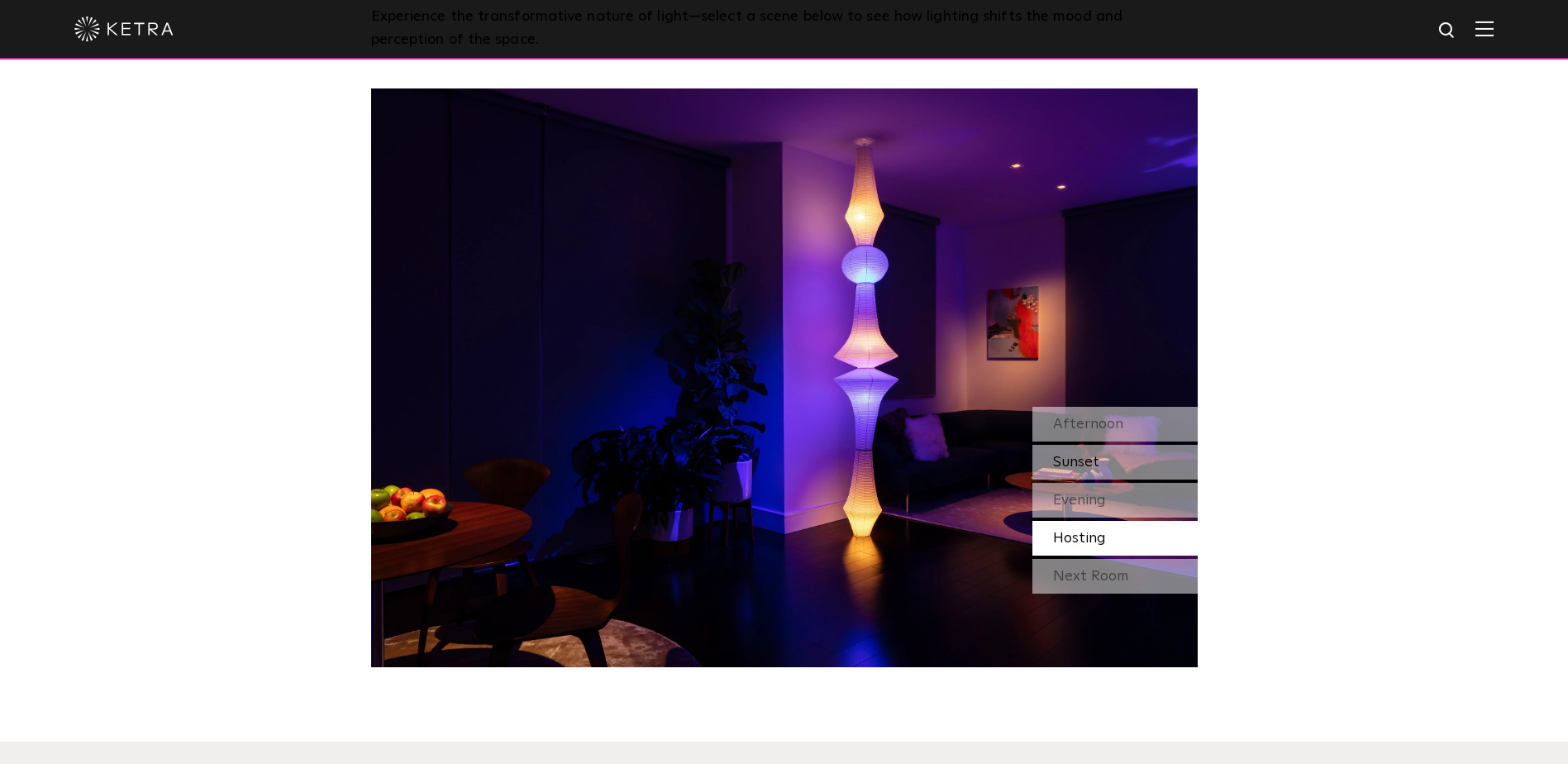
click at [1103, 458] on div "Sunset" at bounding box center [1114, 463] width 165 height 34
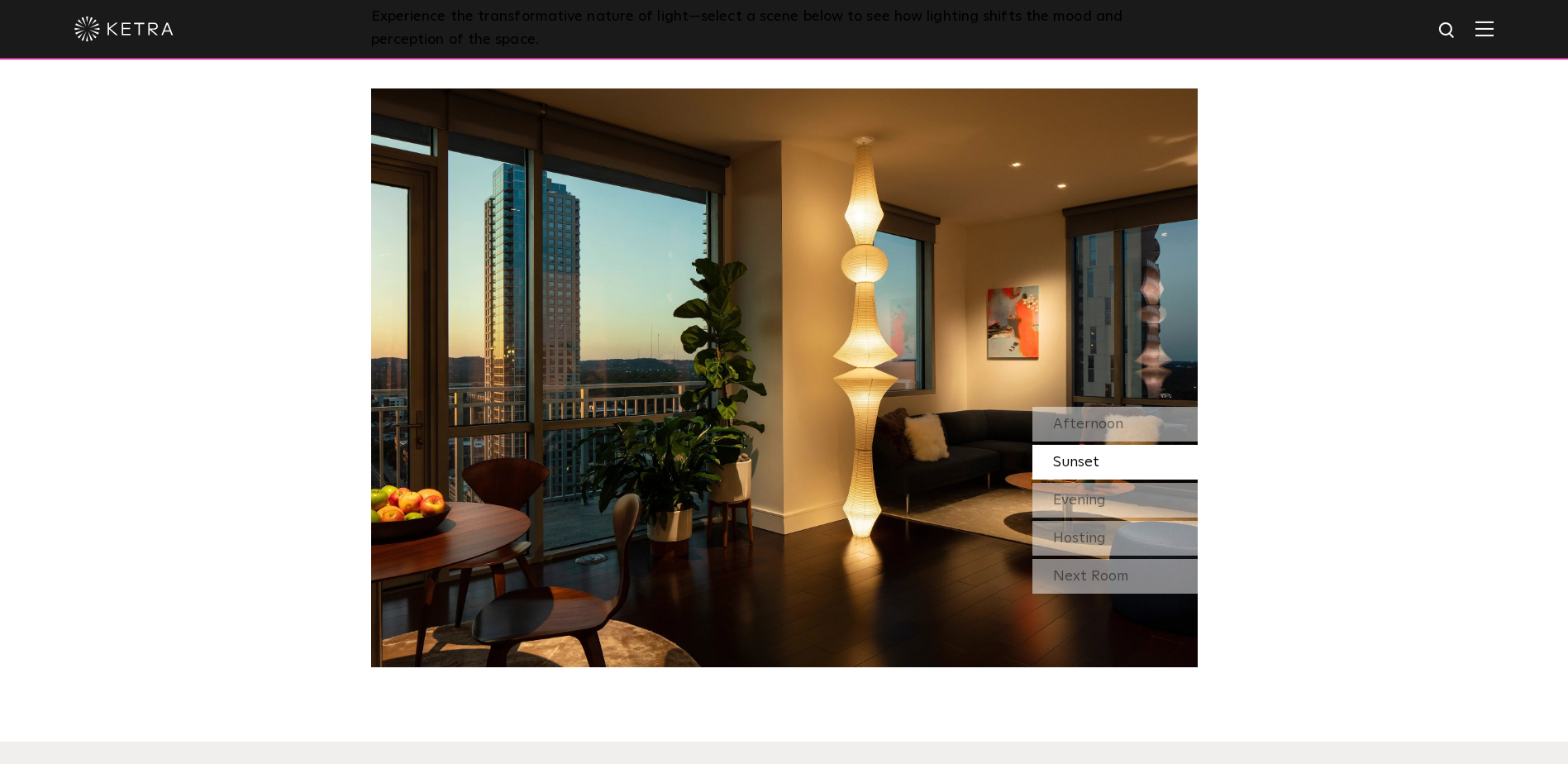
click at [1494, 31] on img at bounding box center [1484, 29] width 18 height 15
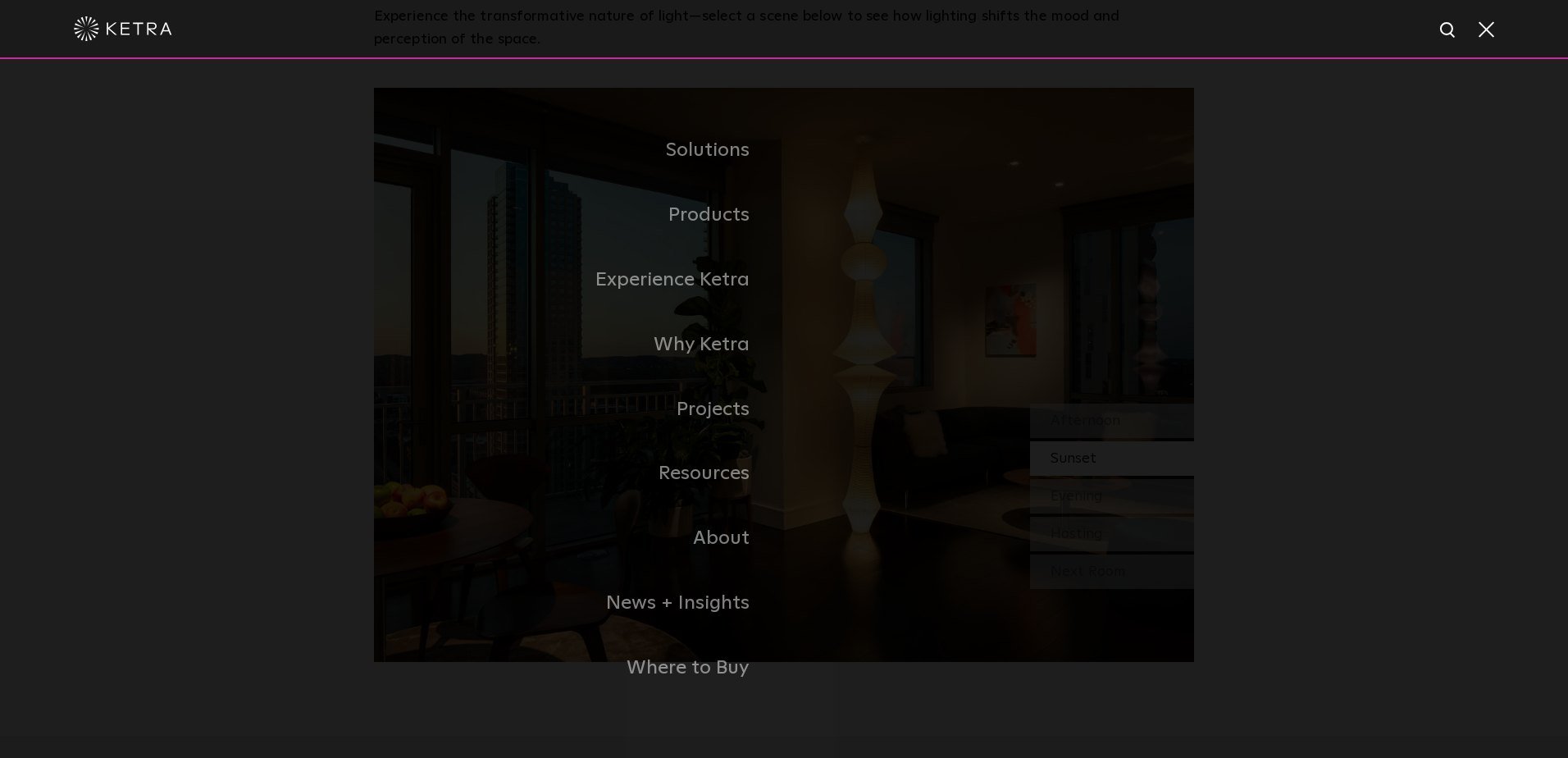
click at [0, 0] on link "Hospitality" at bounding box center [0, 0] width 0 height 0
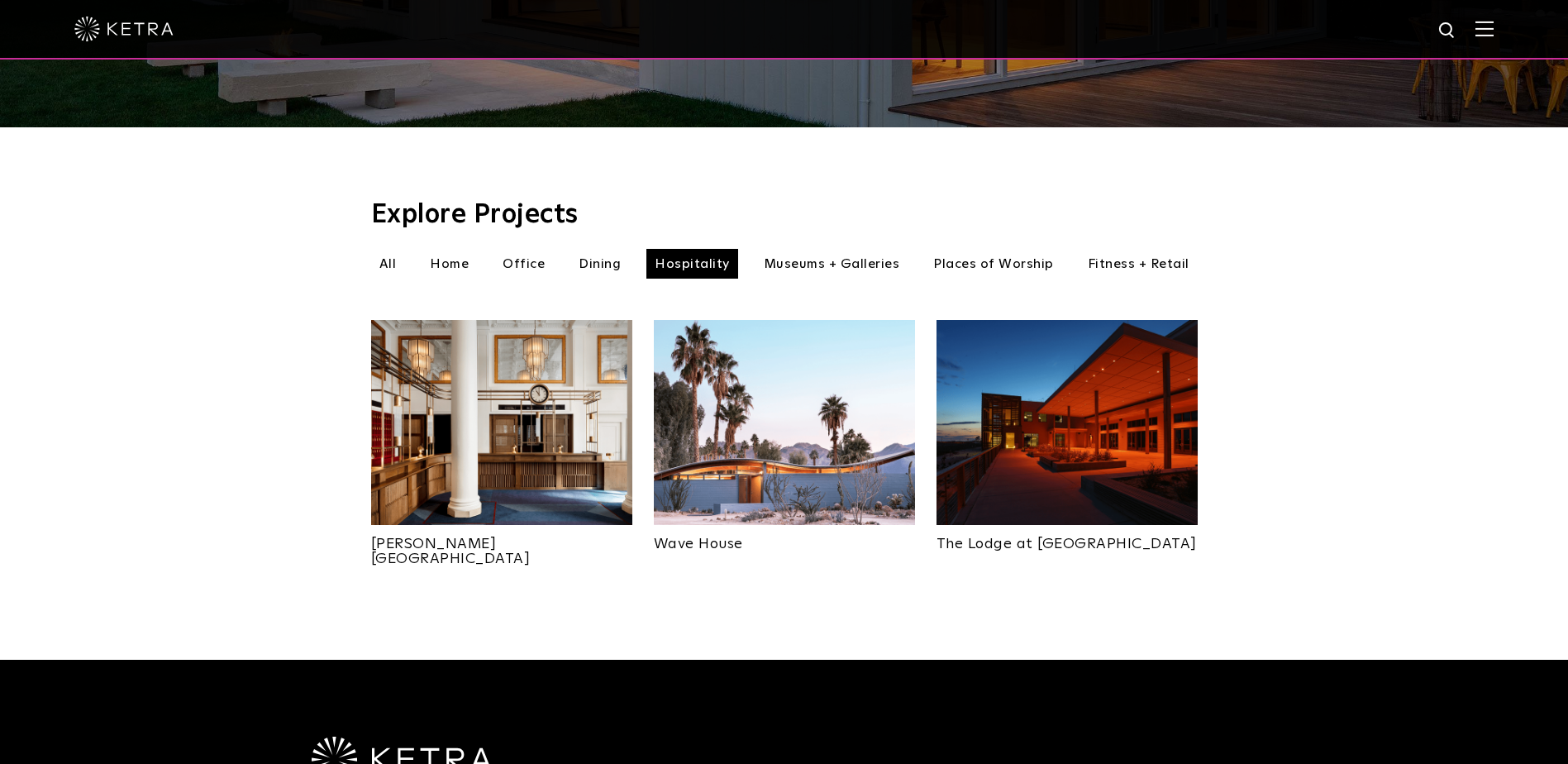
scroll to position [496, 0]
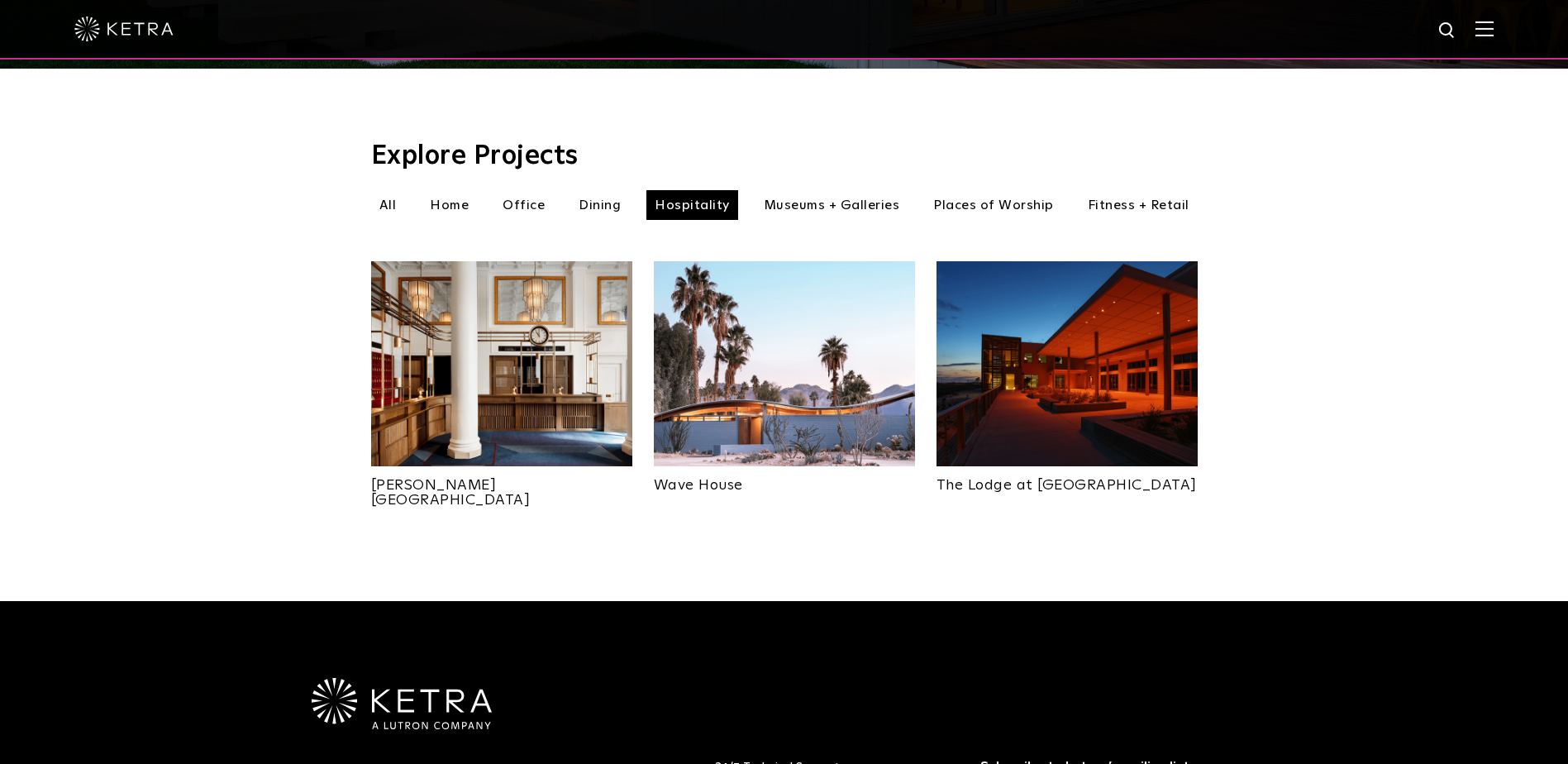
click at [1092, 339] on img at bounding box center [1068, 363] width 261 height 205
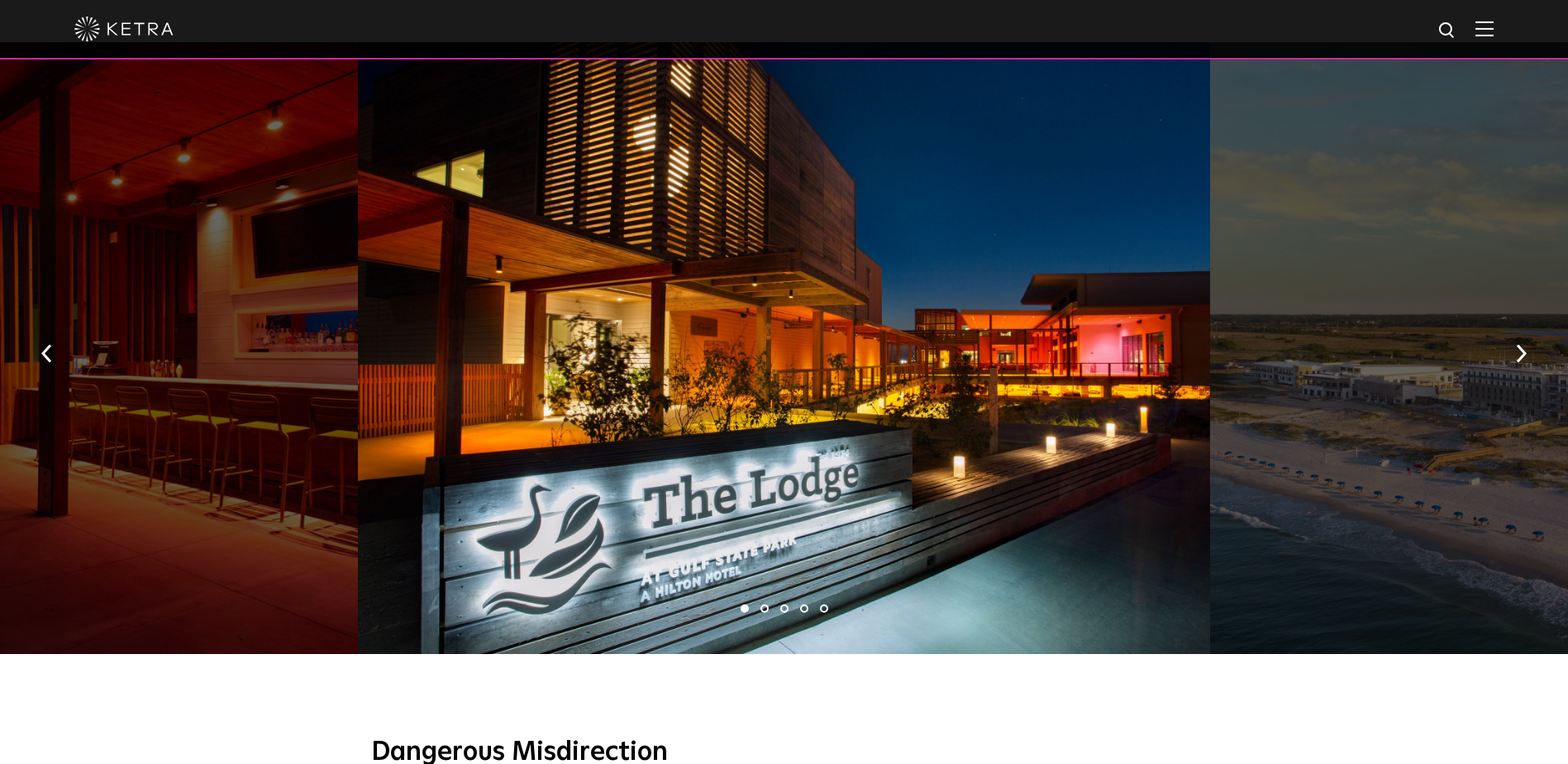
scroll to position [993, 0]
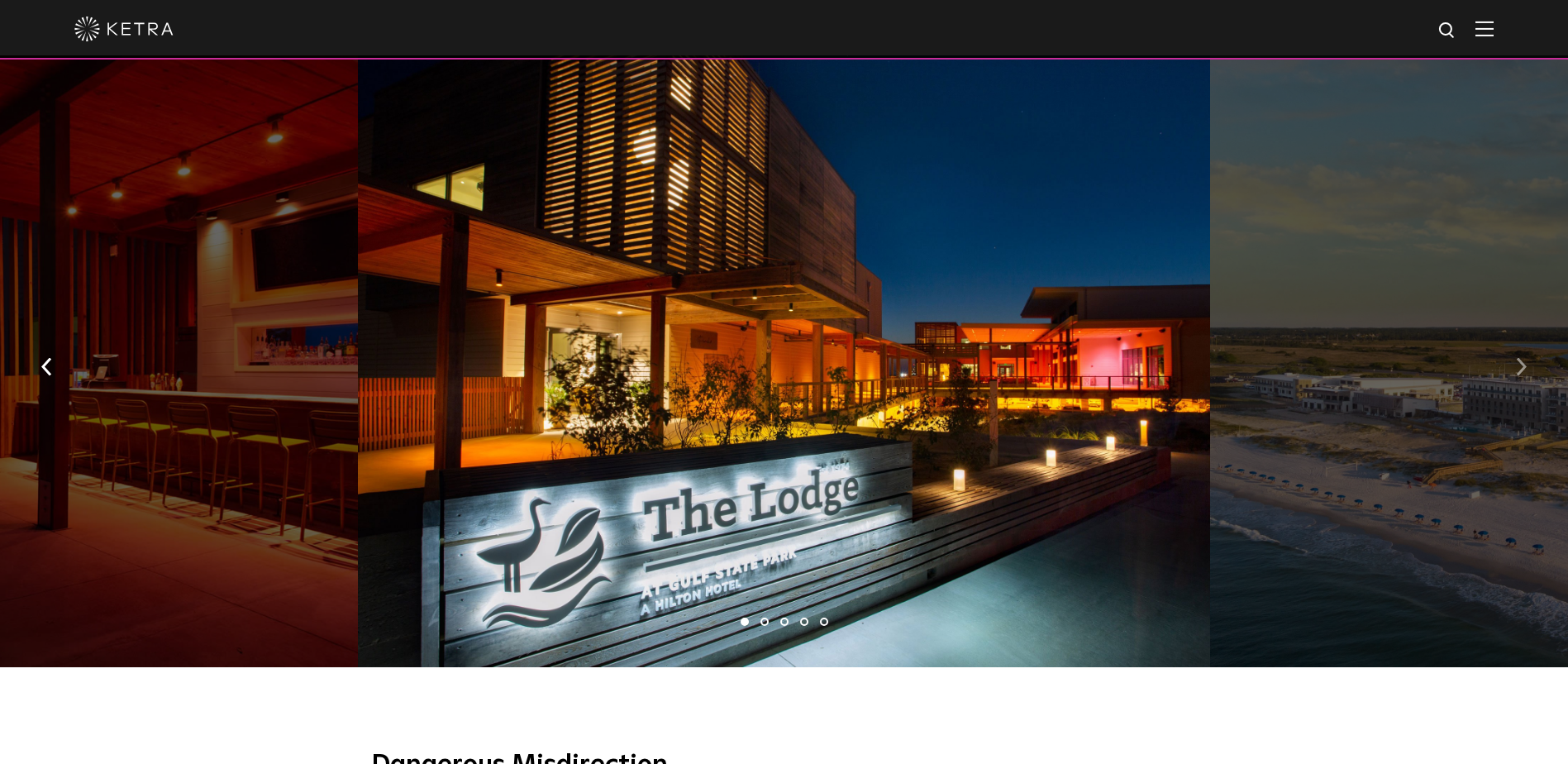
click at [1527, 357] on button "button" at bounding box center [1520, 365] width 35 height 57
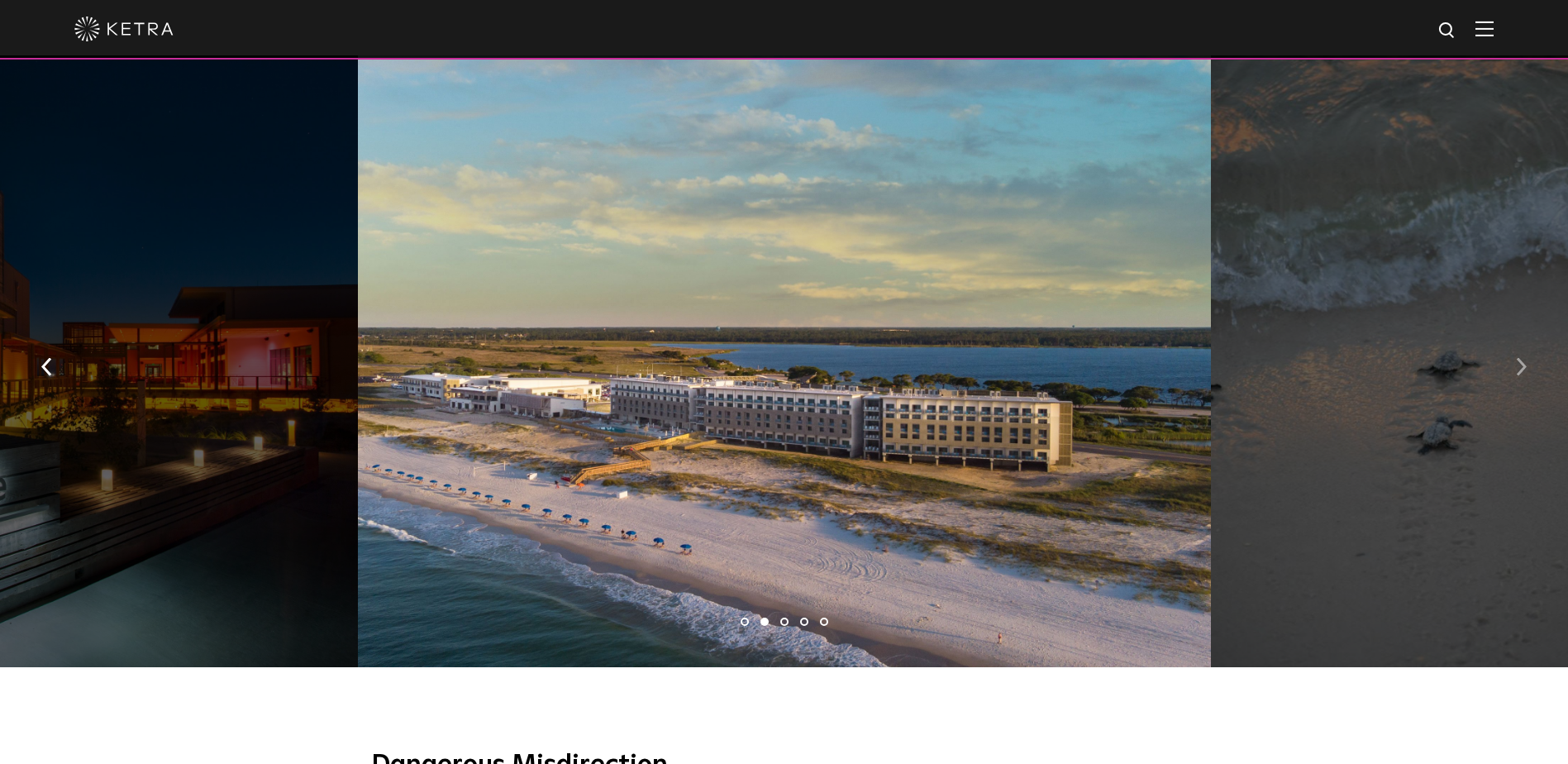
click at [1527, 356] on button "button" at bounding box center [1520, 365] width 35 height 57
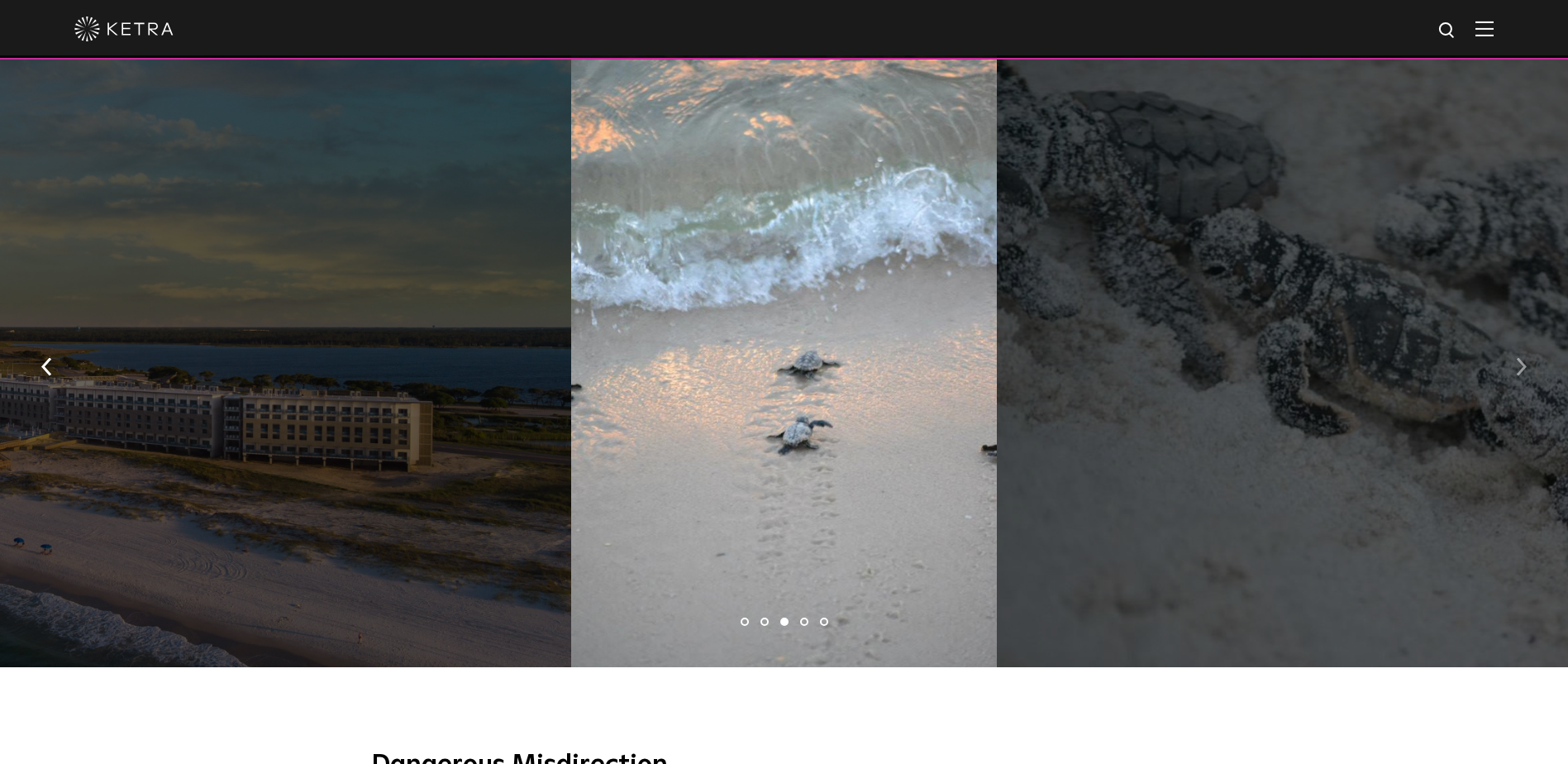
click at [1527, 355] on button "button" at bounding box center [1520, 365] width 35 height 57
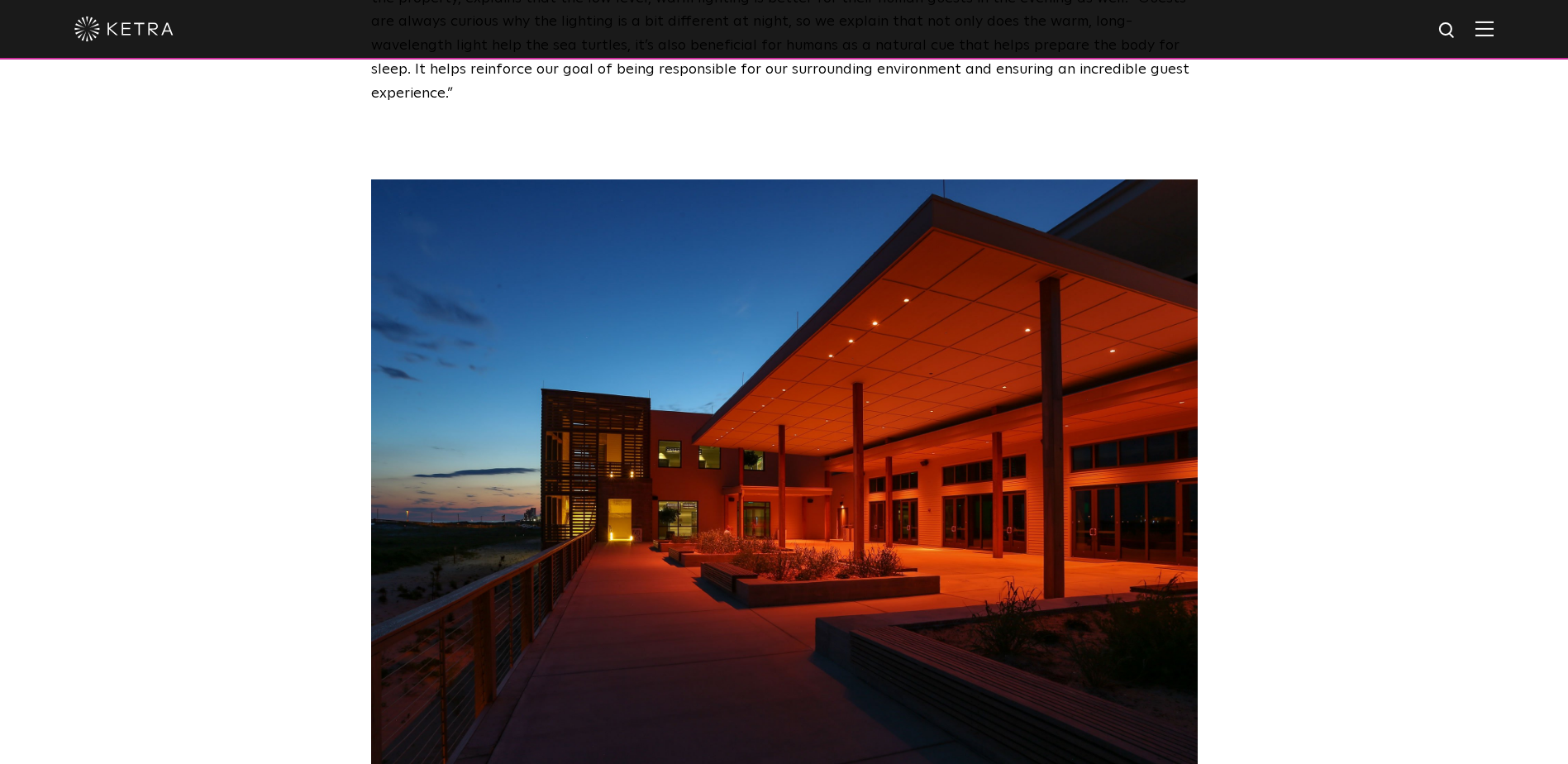
scroll to position [2233, 0]
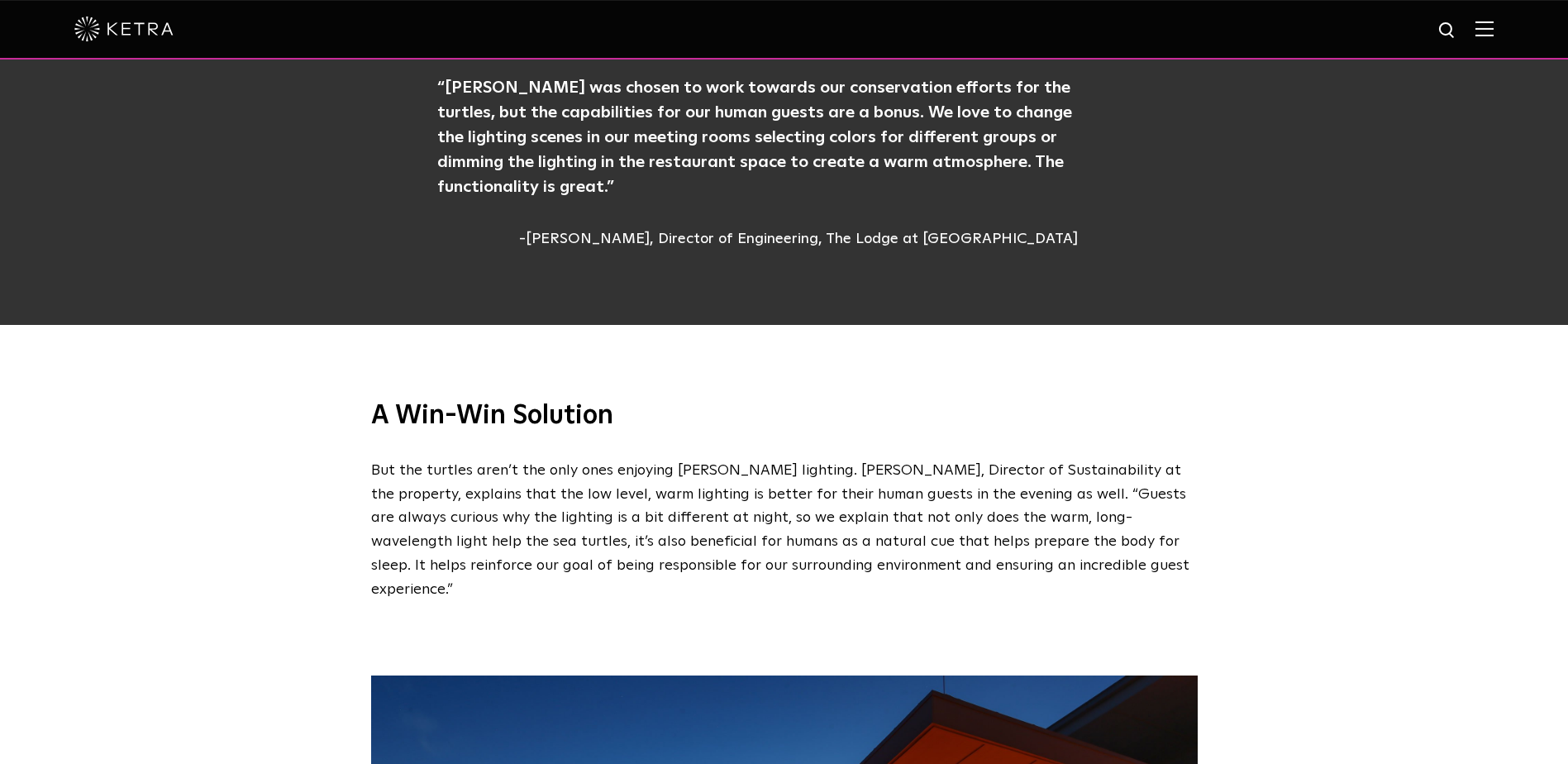
click at [1494, 31] on img at bounding box center [1484, 29] width 18 height 15
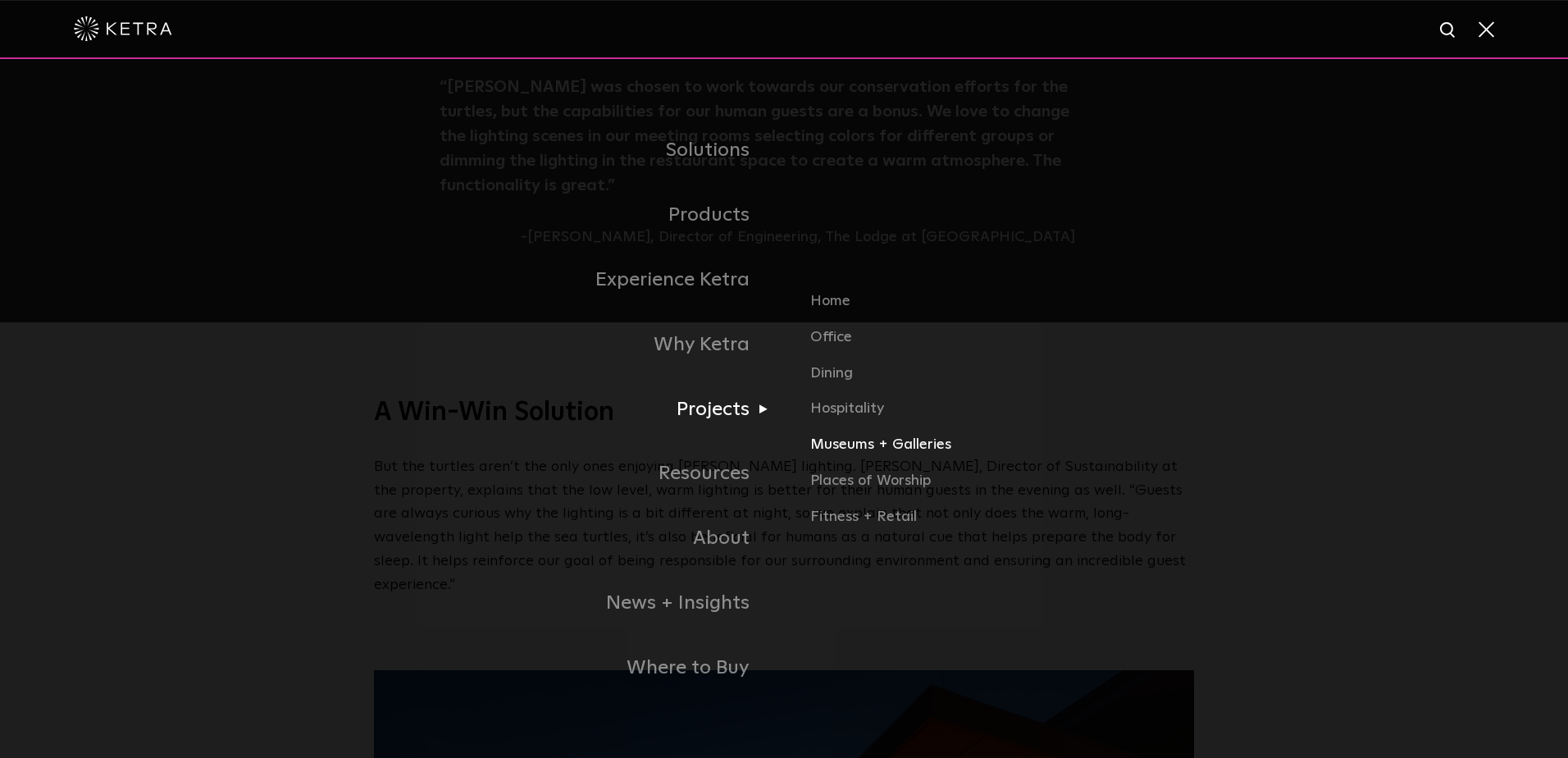
click at [850, 443] on link "Museums + Galleries" at bounding box center [1002, 451] width 384 height 36
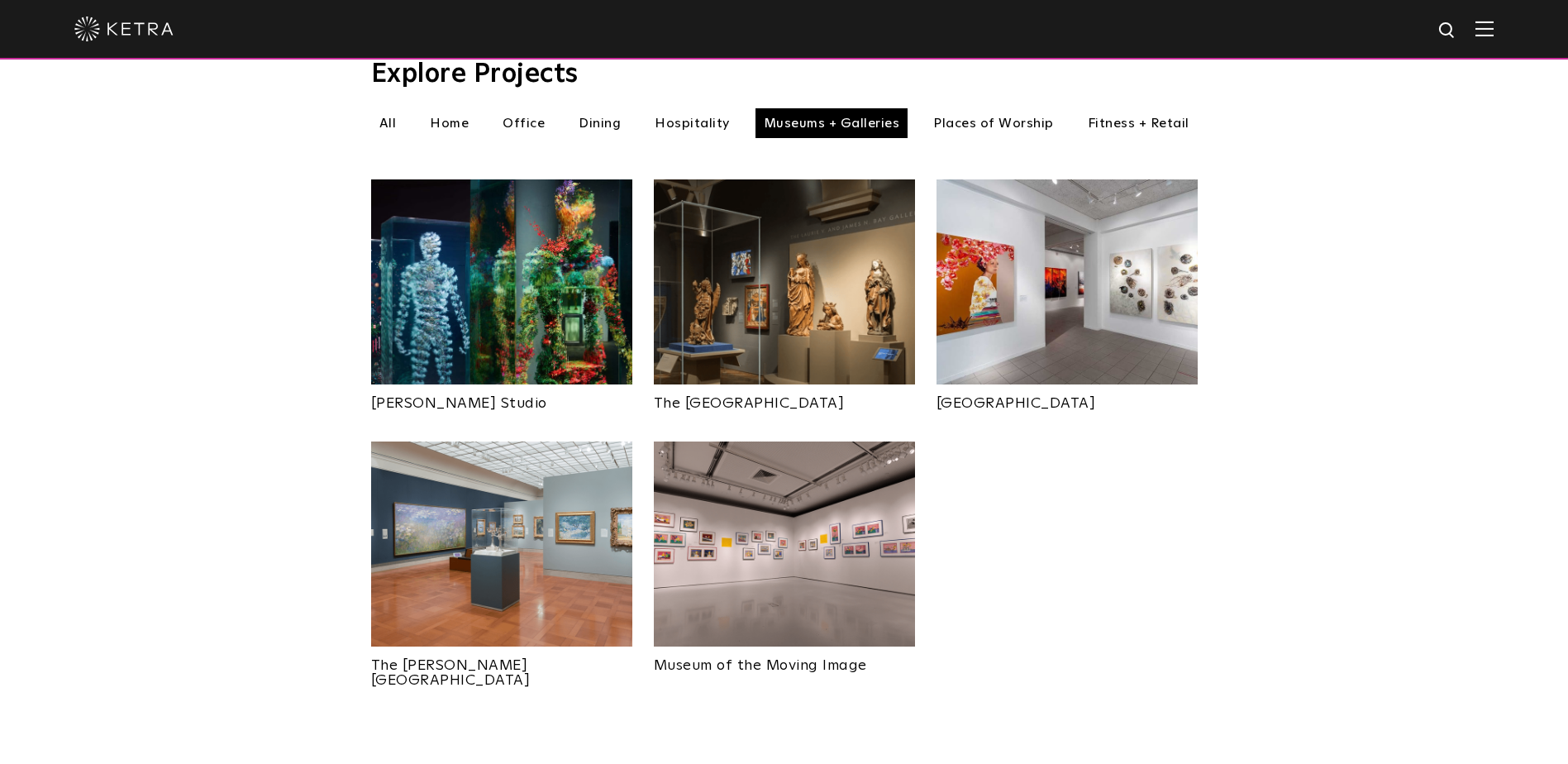
scroll to position [579, 0]
click at [515, 289] on img at bounding box center [501, 280] width 261 height 205
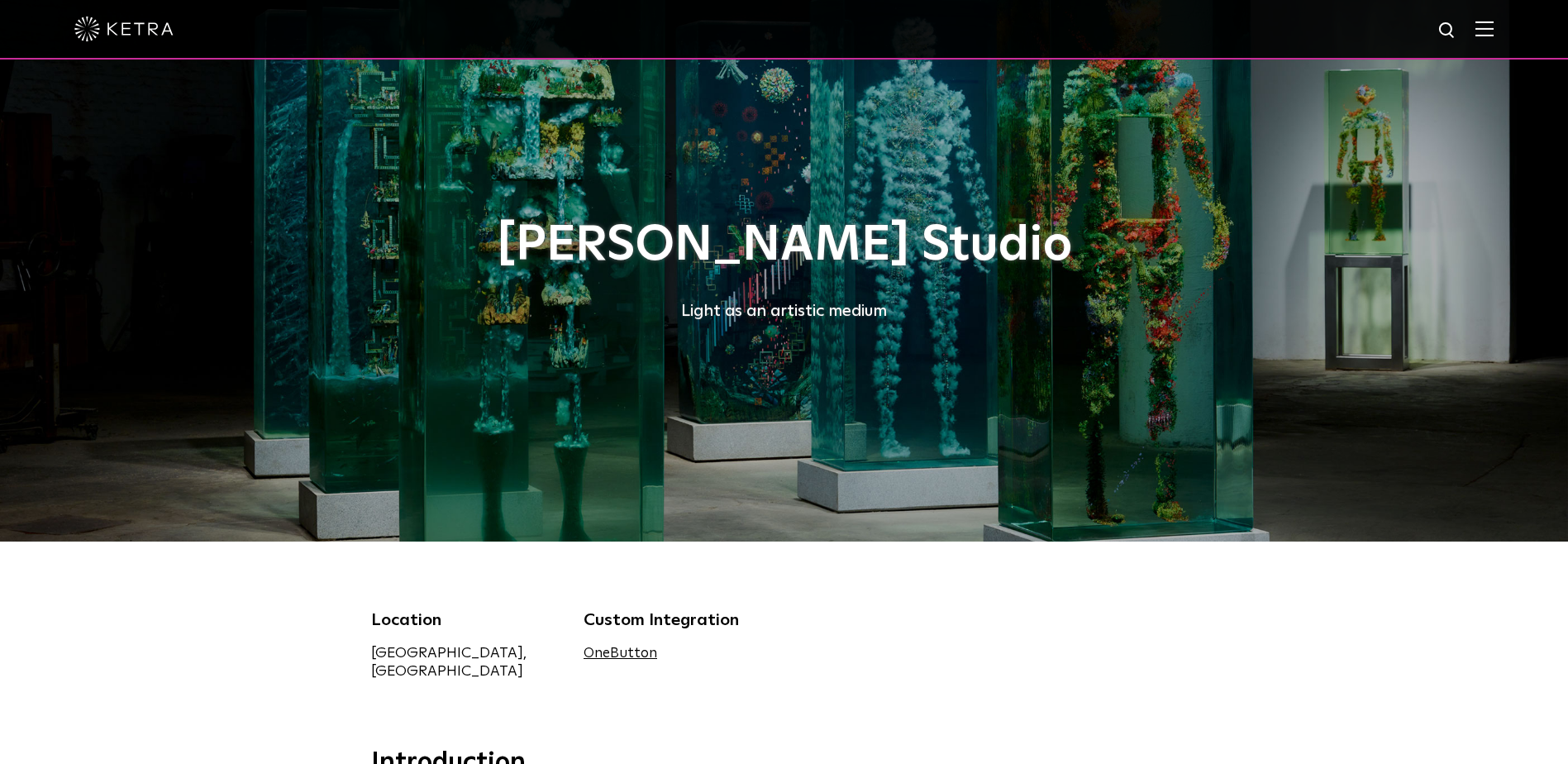
click at [1136, 439] on div "Dustin Yellin Studio Light as an artistic medium" at bounding box center [784, 271] width 826 height 542
click at [1494, 32] on img at bounding box center [1484, 29] width 18 height 15
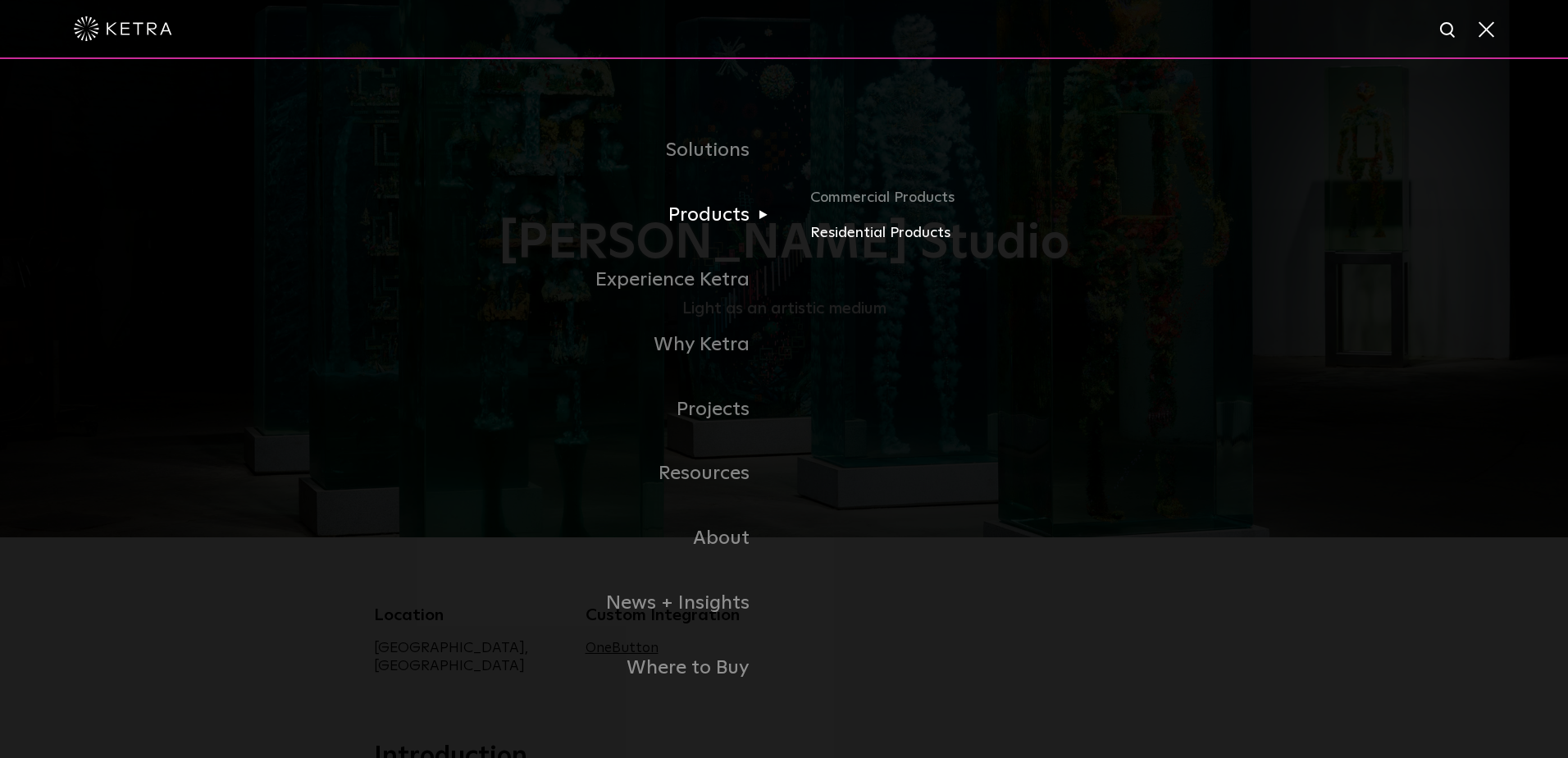
click at [873, 237] on link "Residential Products" at bounding box center [1002, 233] width 384 height 24
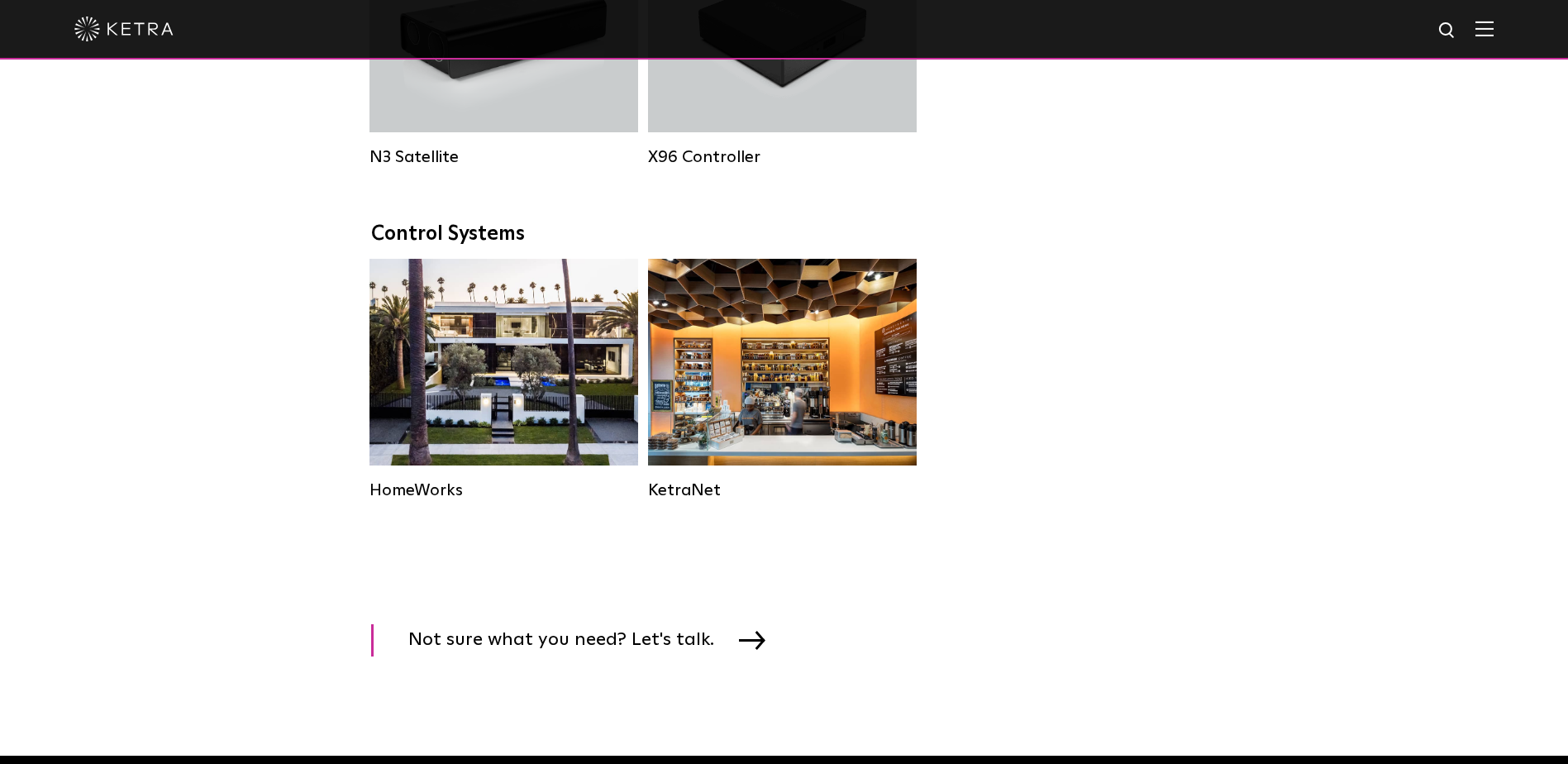
scroll to position [2068, 0]
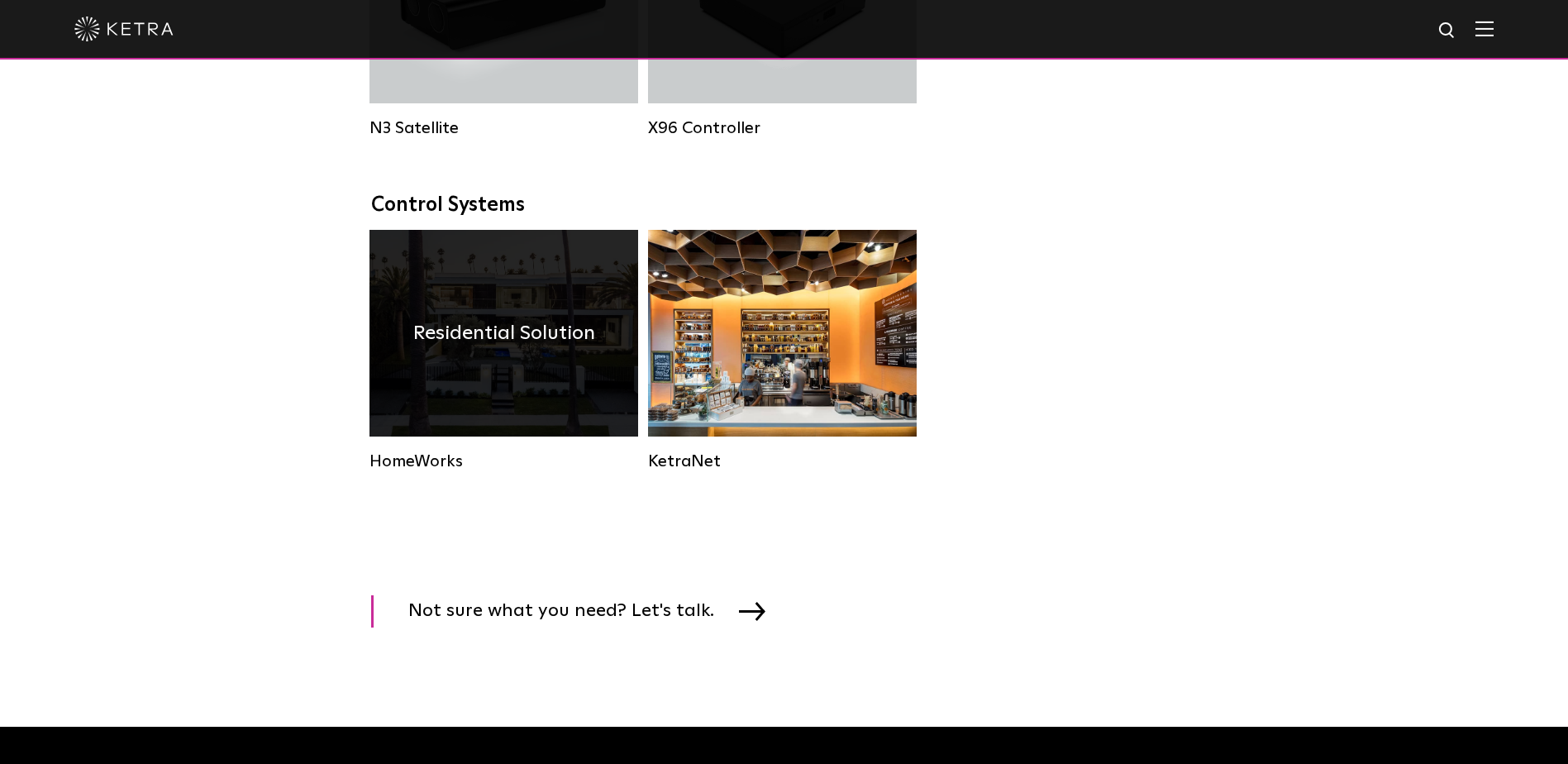
click at [535, 349] on h4 "Residential Solution" at bounding box center [504, 333] width 182 height 31
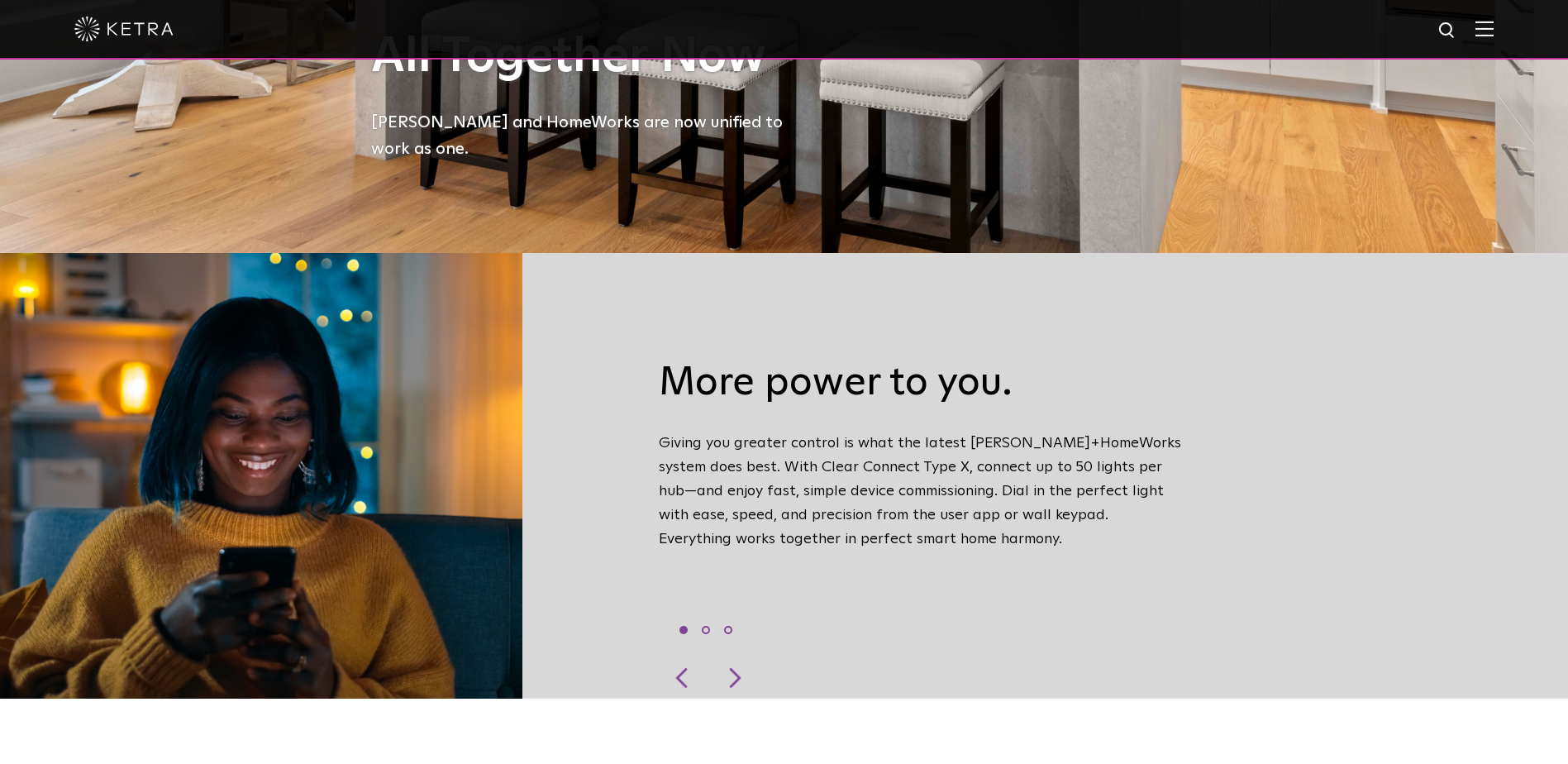
scroll to position [496, 0]
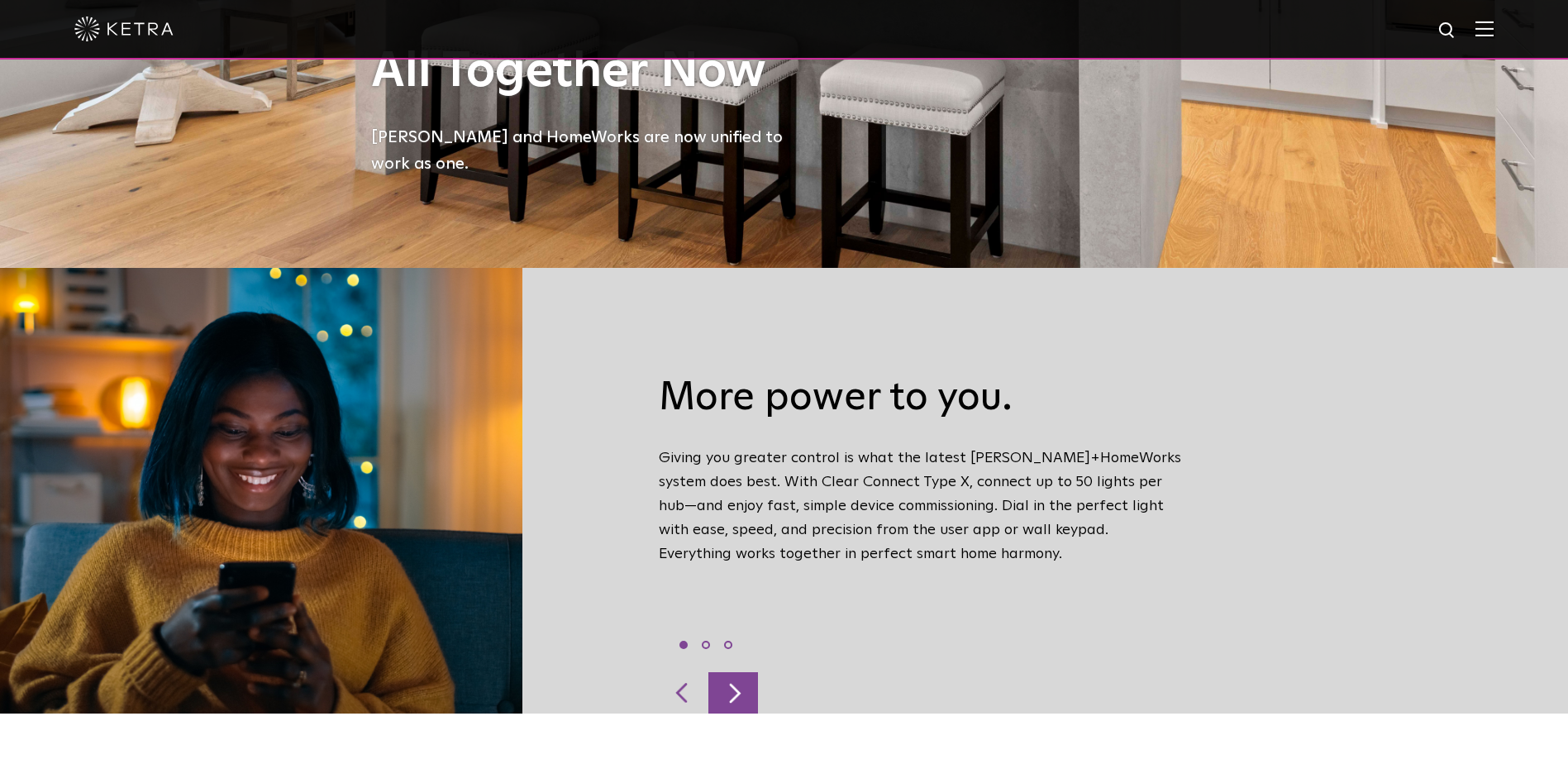
click at [738, 672] on div at bounding box center [733, 692] width 50 height 41
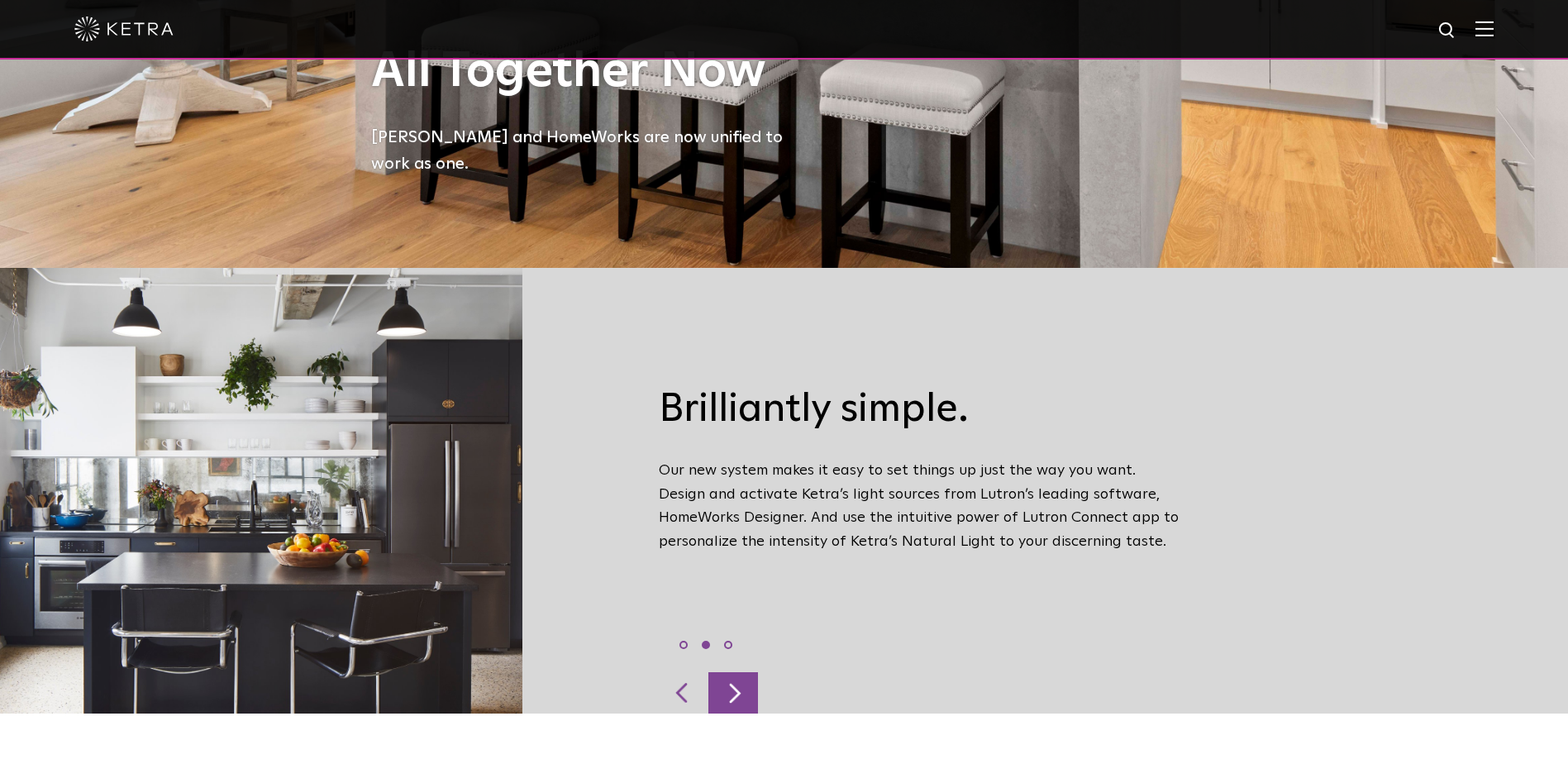
click at [738, 672] on div at bounding box center [733, 692] width 50 height 41
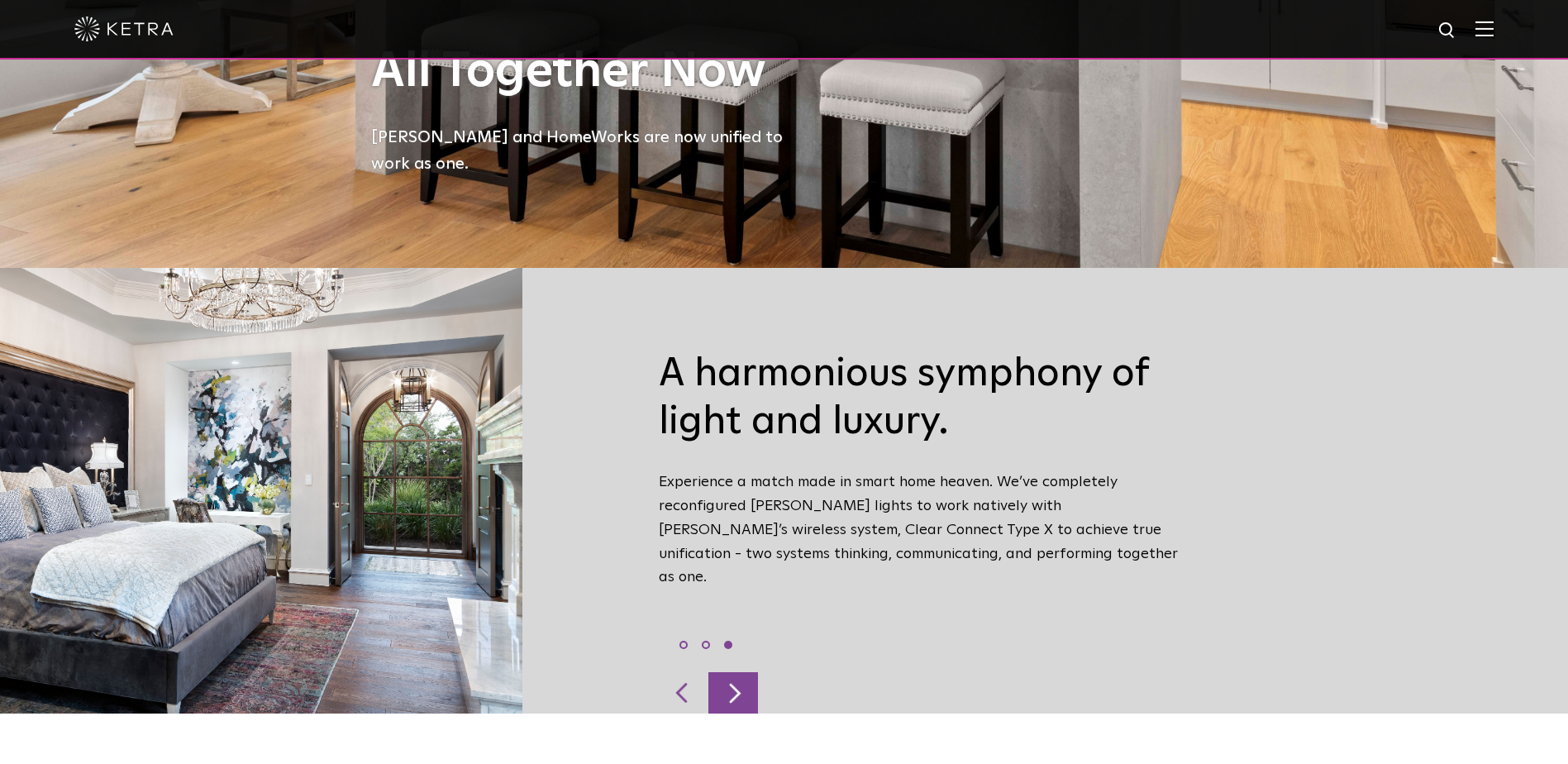
click at [738, 672] on div at bounding box center [733, 692] width 50 height 41
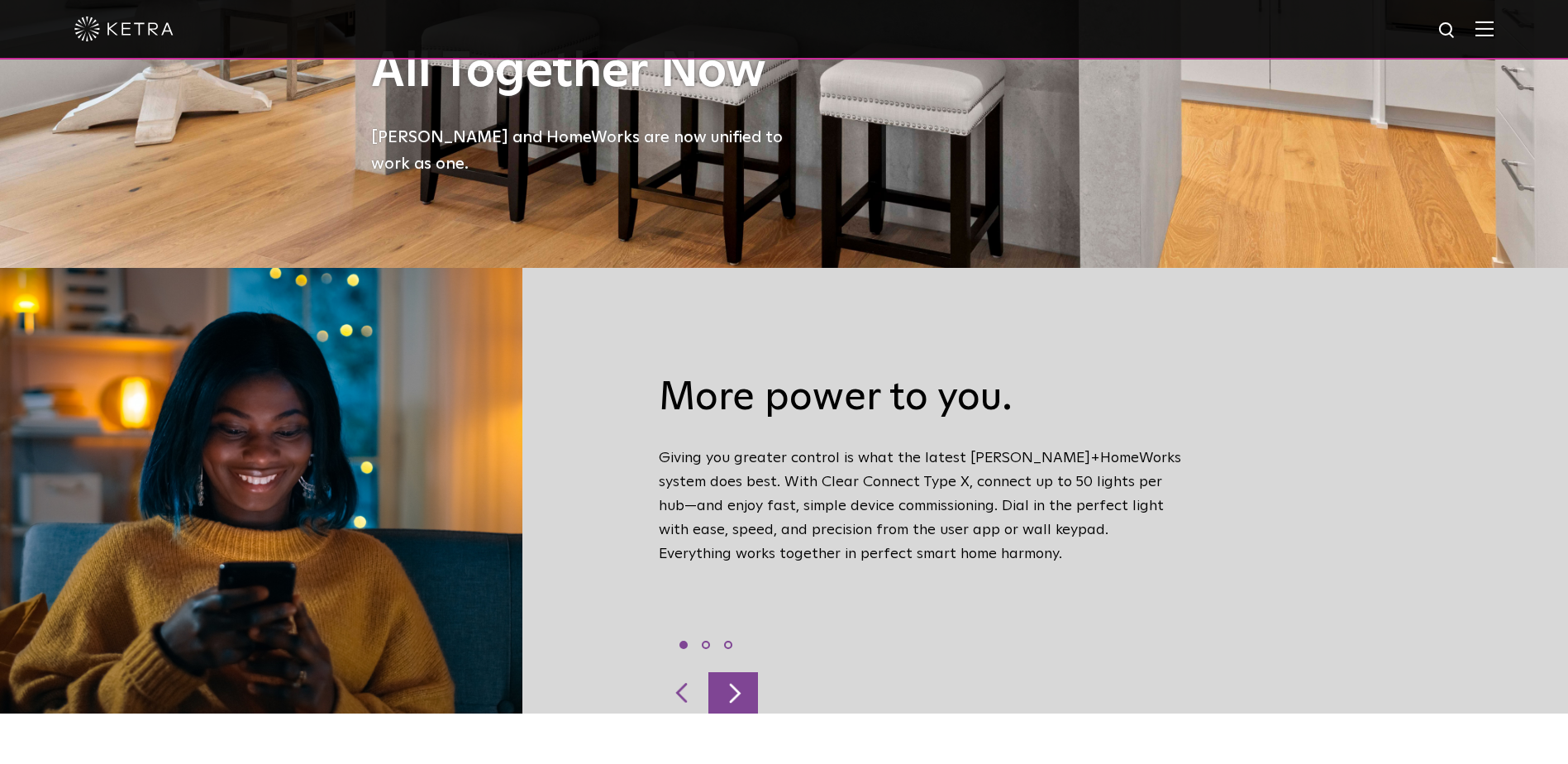
click at [738, 672] on div at bounding box center [733, 692] width 50 height 41
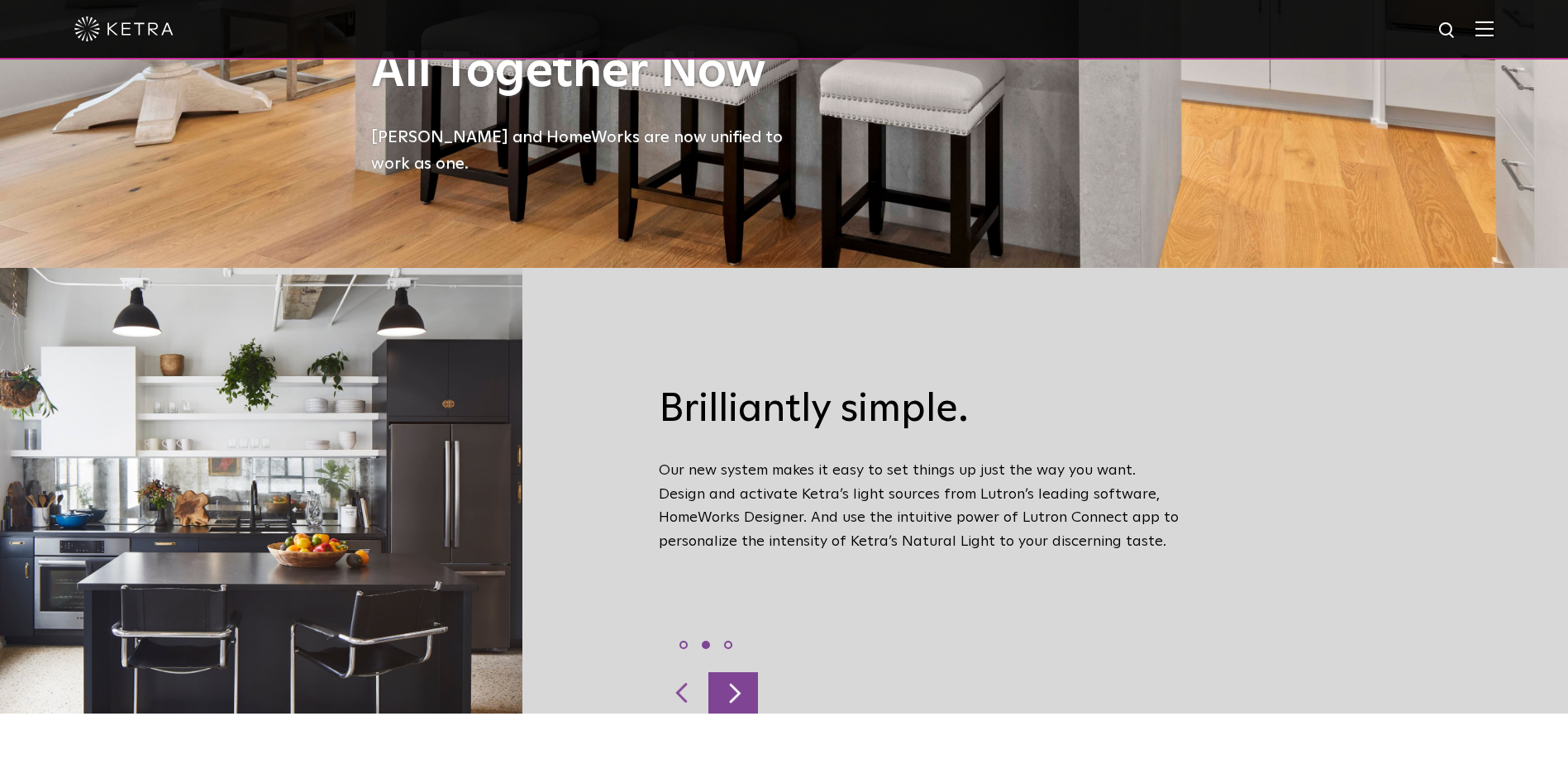
click at [738, 672] on div at bounding box center [733, 692] width 50 height 41
